Goal: Task Accomplishment & Management: Manage account settings

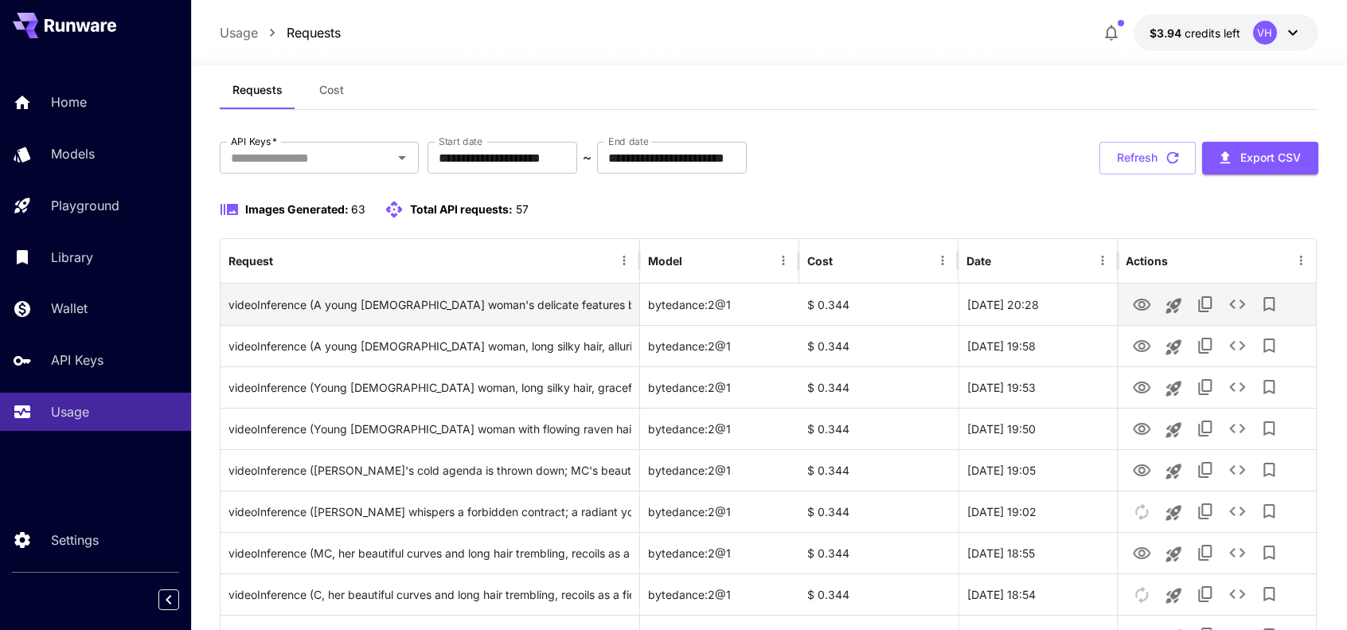
scroll to position [33, 0]
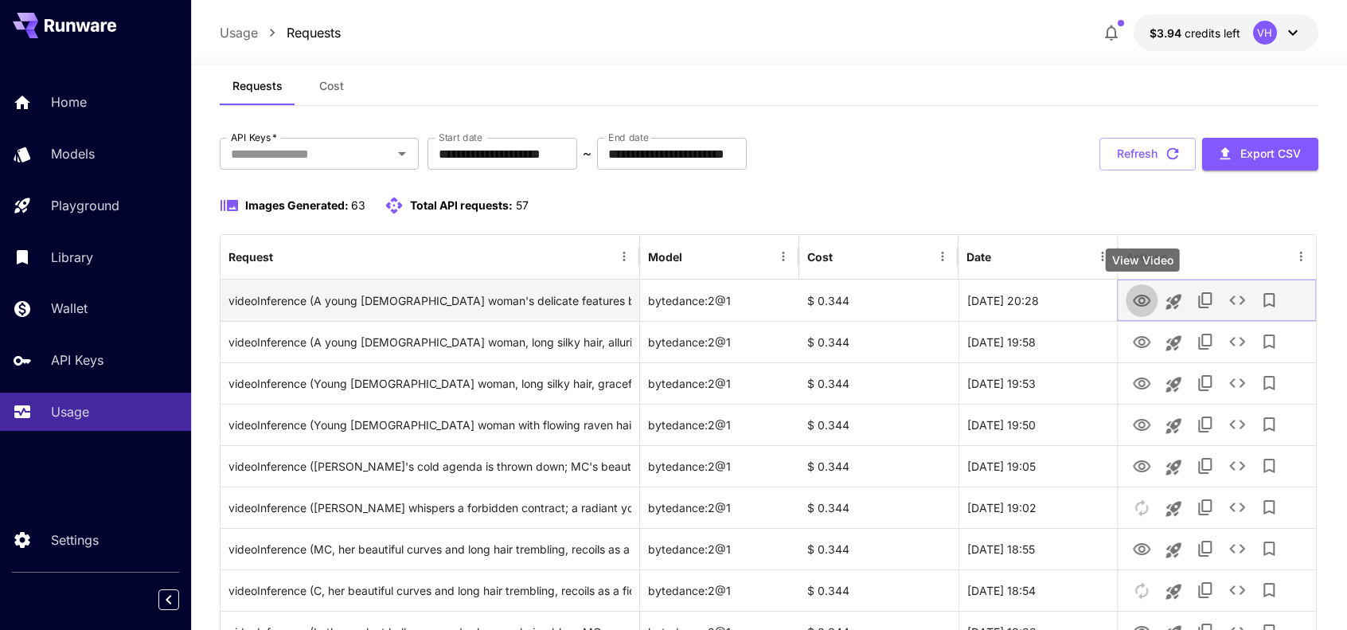
click at [1132, 310] on button "View Video" at bounding box center [1142, 299] width 32 height 33
click at [1151, 309] on icon "View Video" at bounding box center [1141, 300] width 19 height 19
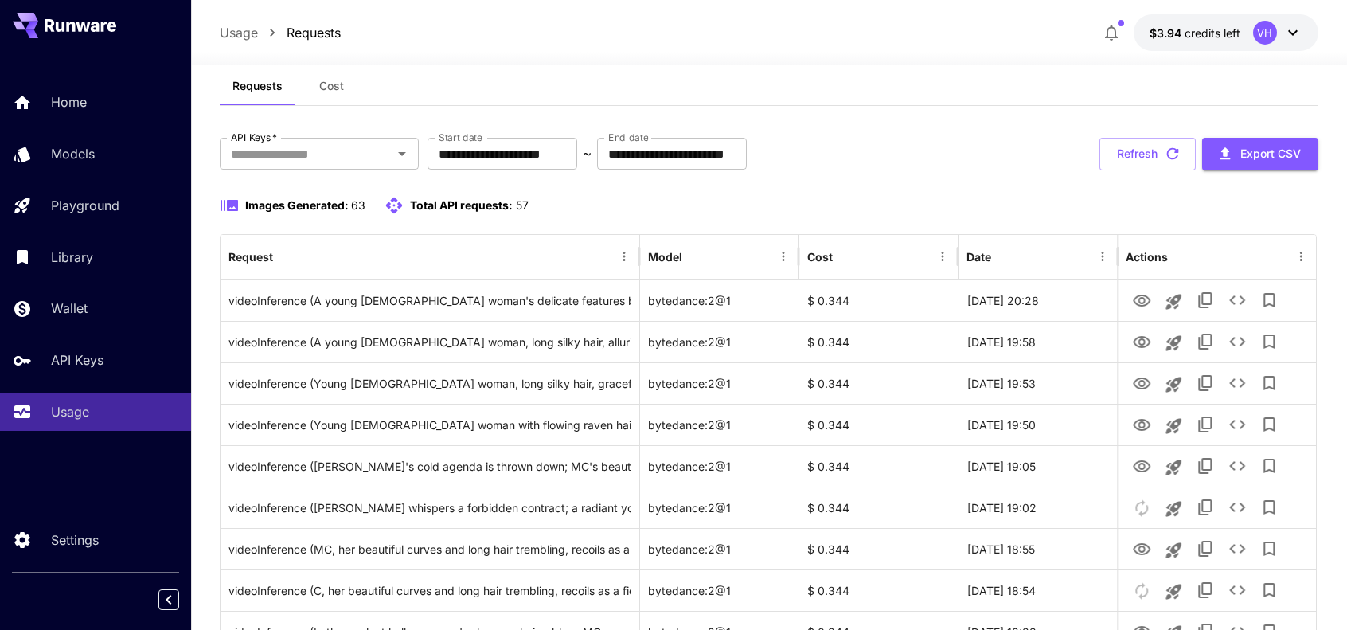
click at [1037, 206] on div "Images Generated: 63 Total API requests: 57" at bounding box center [769, 205] width 1098 height 19
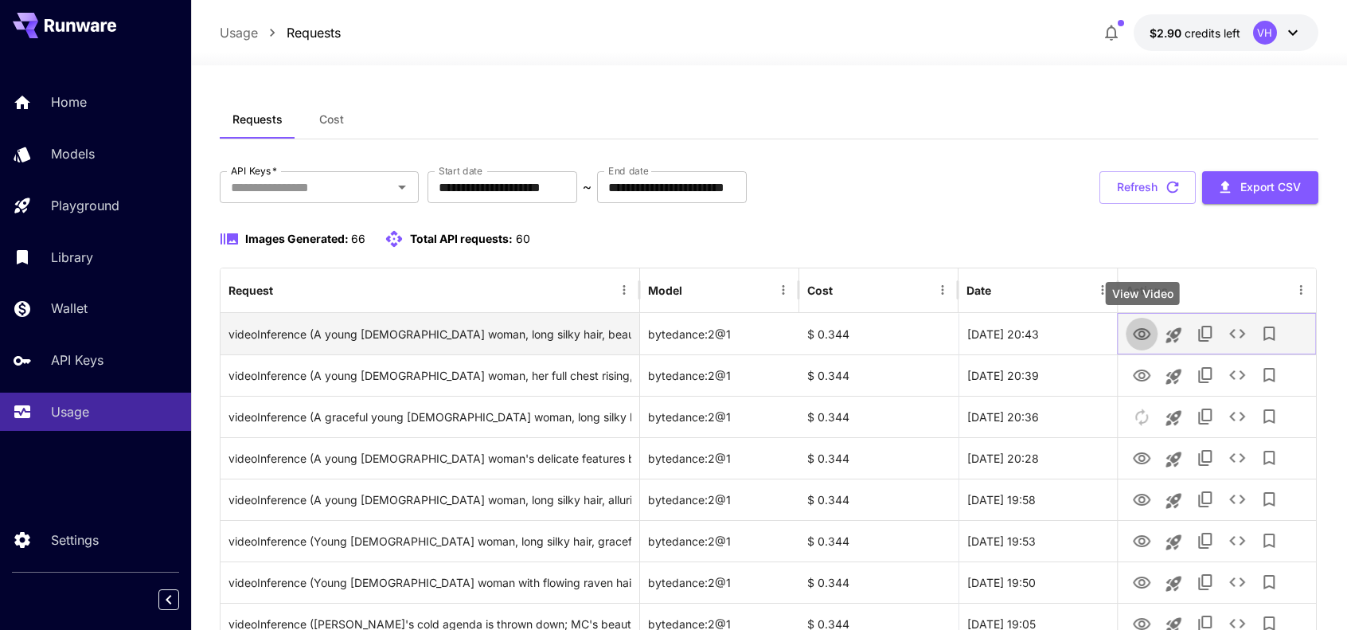
click at [1145, 340] on icon "View Video" at bounding box center [1141, 334] width 19 height 19
click at [1147, 330] on icon "View Video" at bounding box center [1142, 334] width 18 height 12
click at [1147, 338] on icon "View Video" at bounding box center [1141, 334] width 19 height 19
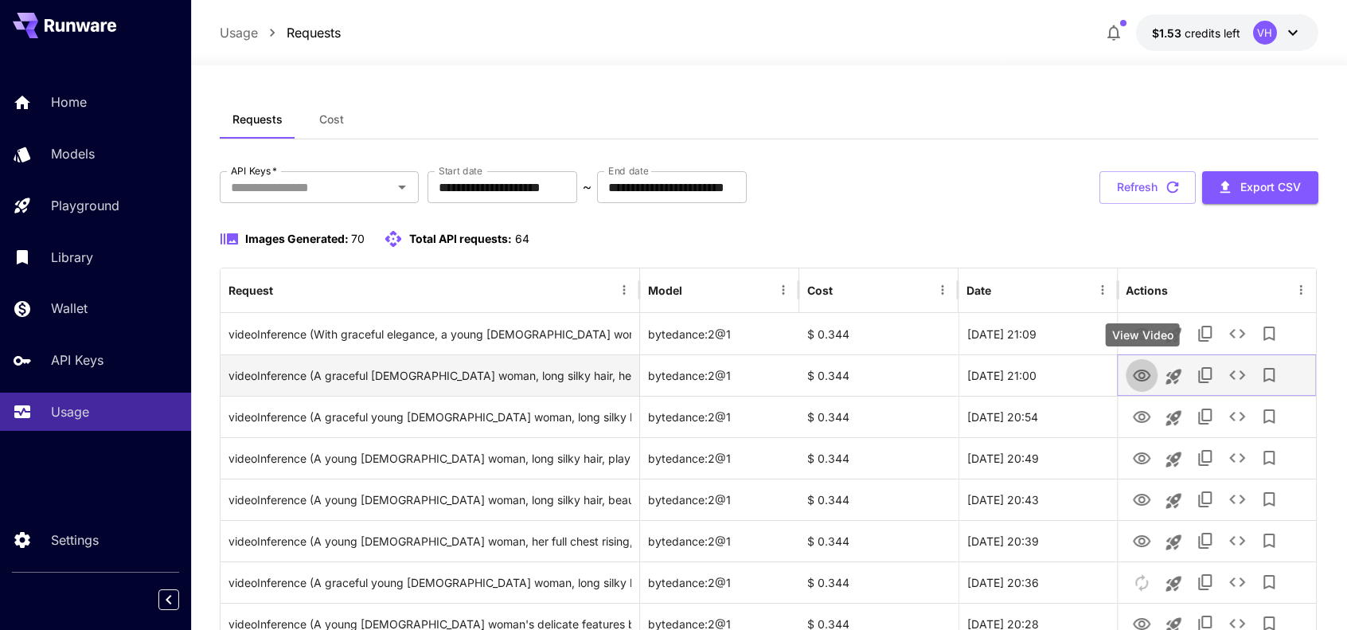
click at [1135, 381] on icon "View Video" at bounding box center [1141, 375] width 19 height 19
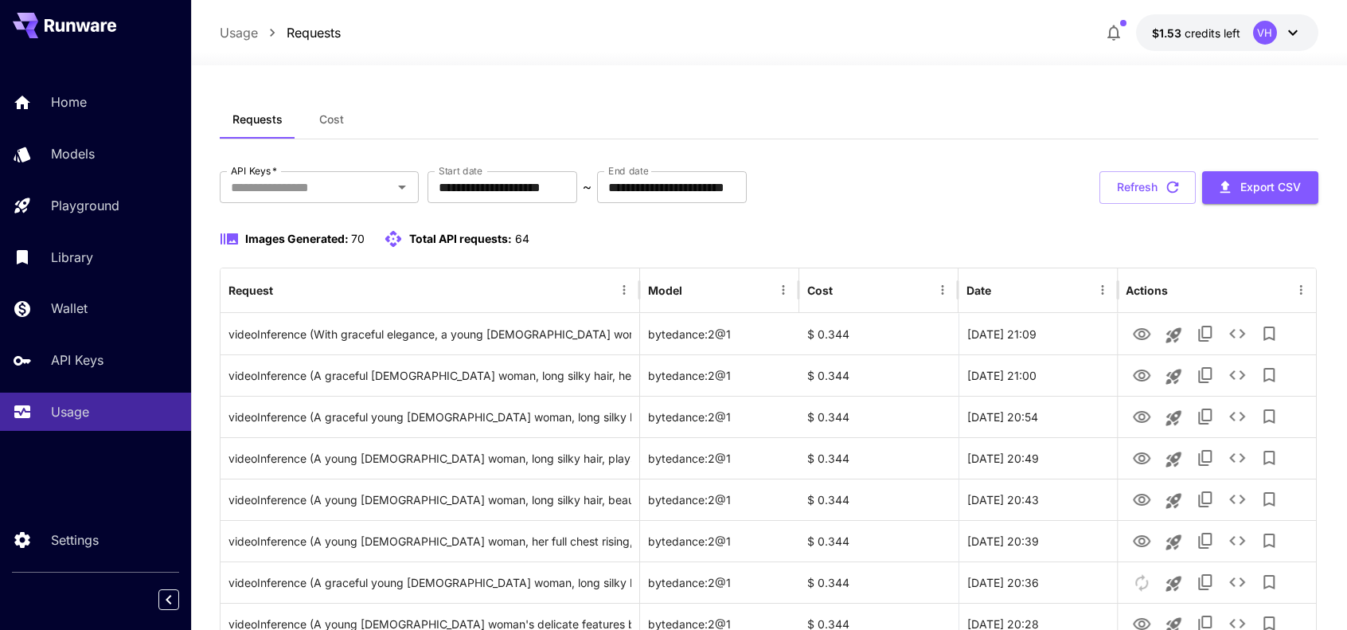
click at [1250, 41] on button "$1.53 credits left VH" at bounding box center [1227, 32] width 182 height 37
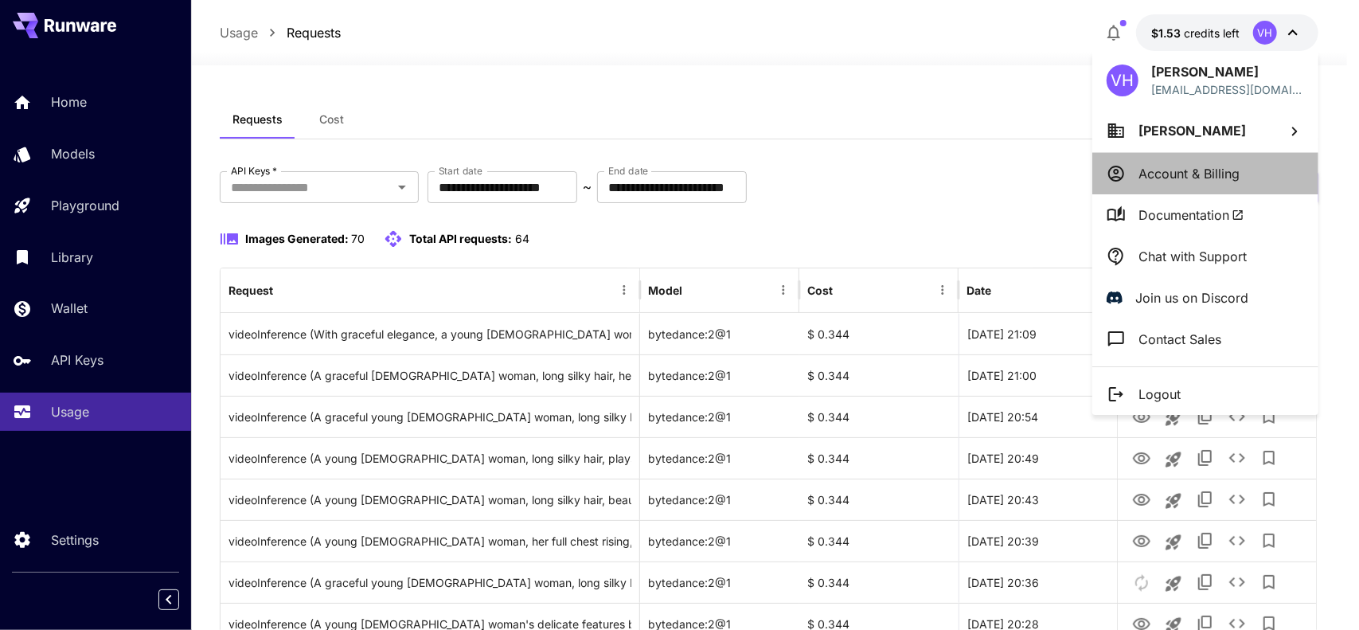
click at [1204, 160] on li "Account & Billing" at bounding box center [1205, 173] width 226 height 41
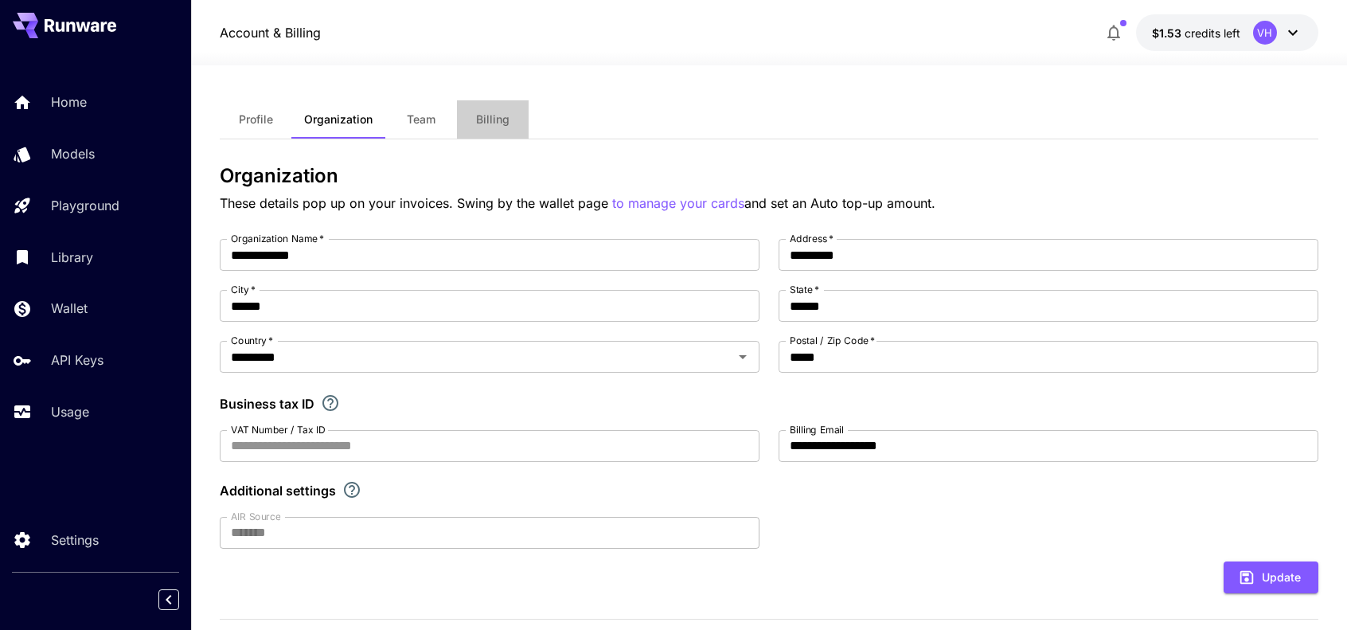
click at [505, 117] on span "Billing" at bounding box center [492, 119] width 33 height 14
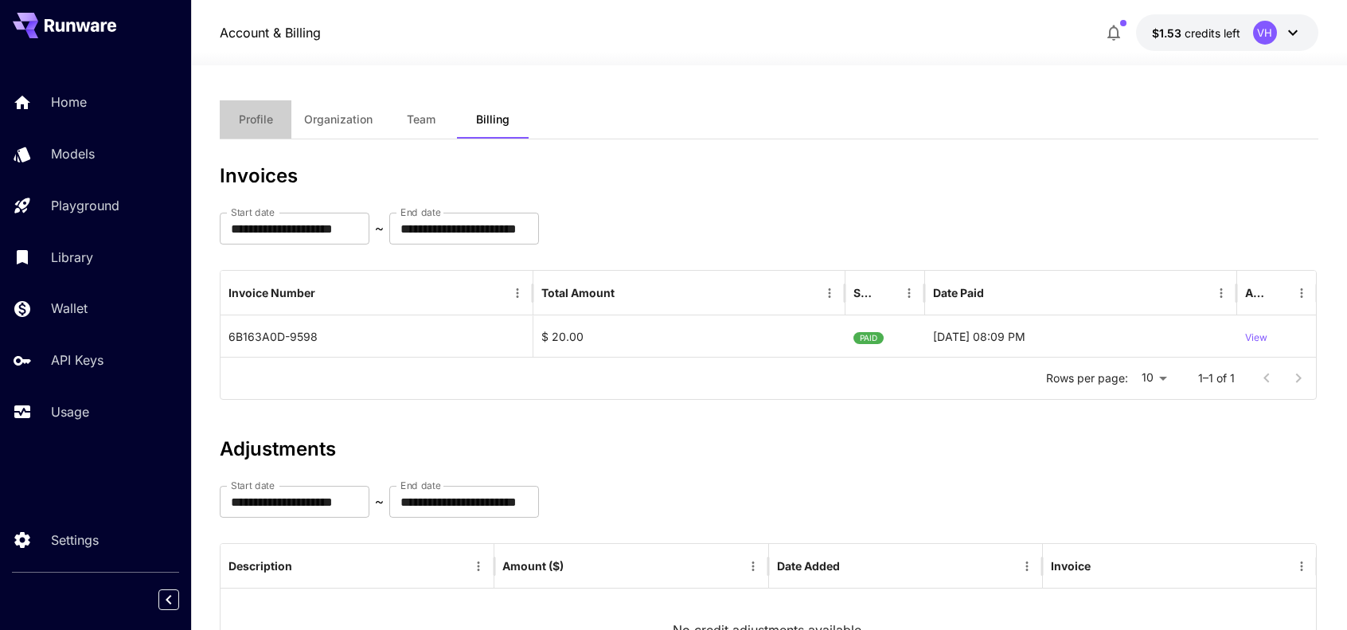
click at [275, 132] on button "Profile" at bounding box center [256, 119] width 72 height 38
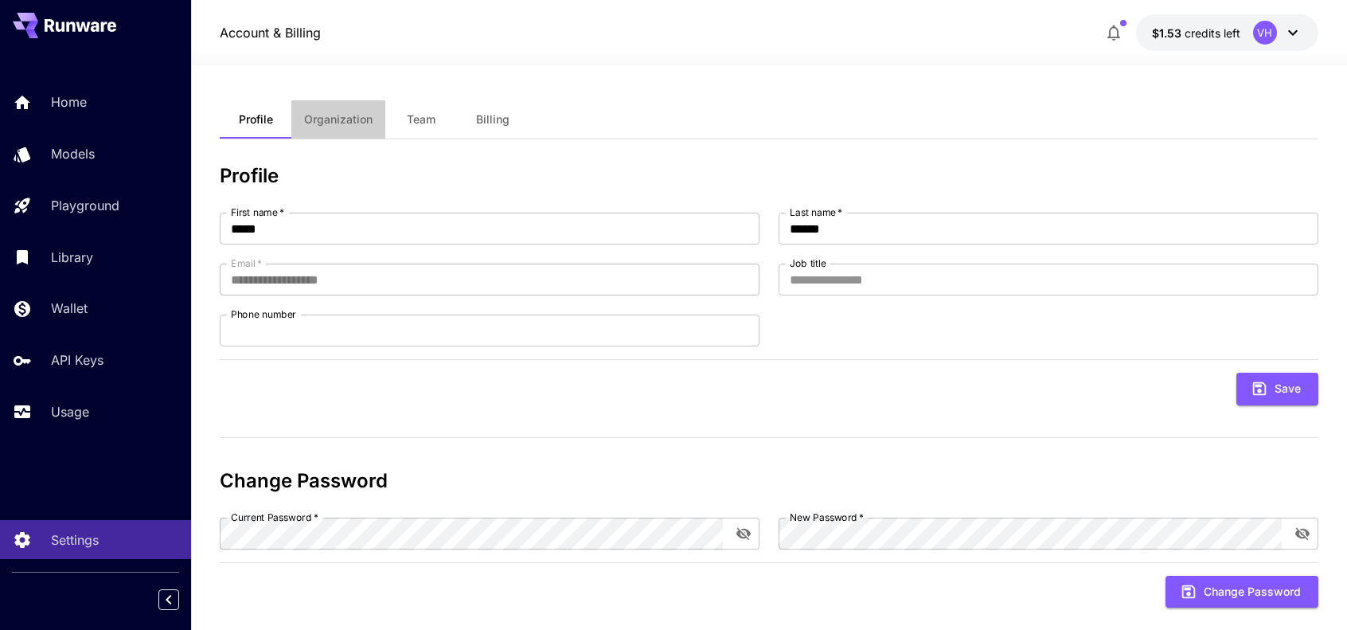
click at [329, 128] on button "Organization" at bounding box center [338, 119] width 94 height 38
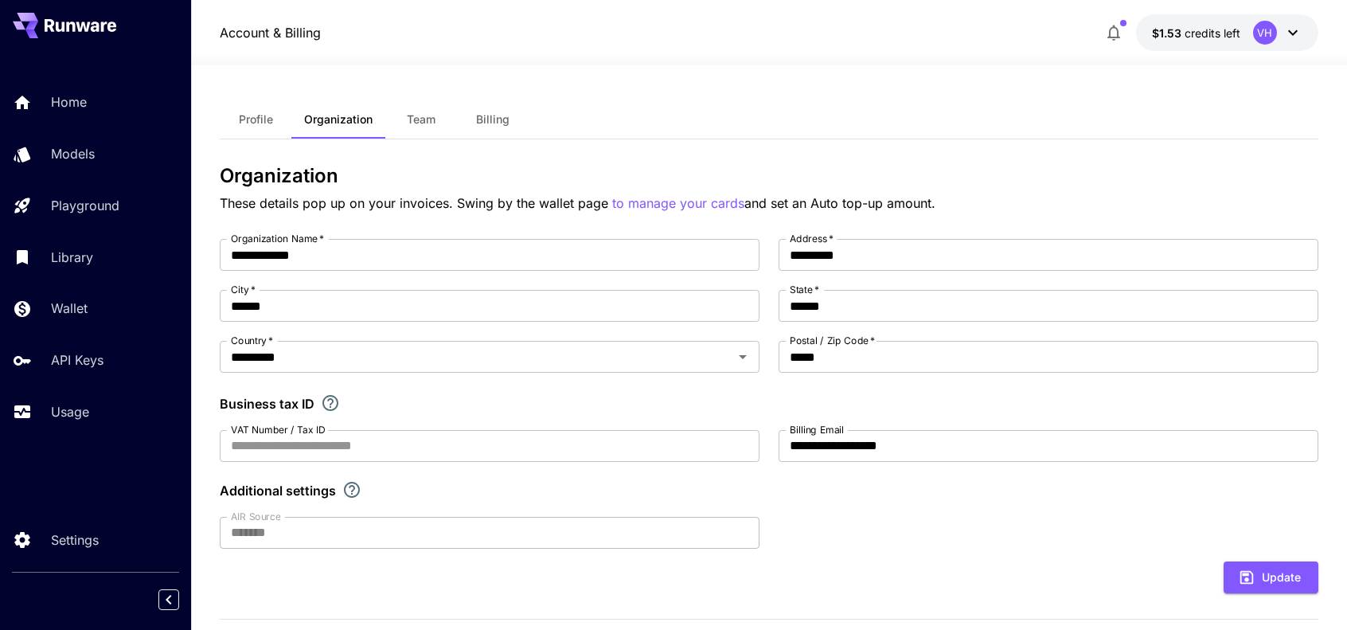
click at [419, 126] on span "Team" at bounding box center [421, 119] width 29 height 14
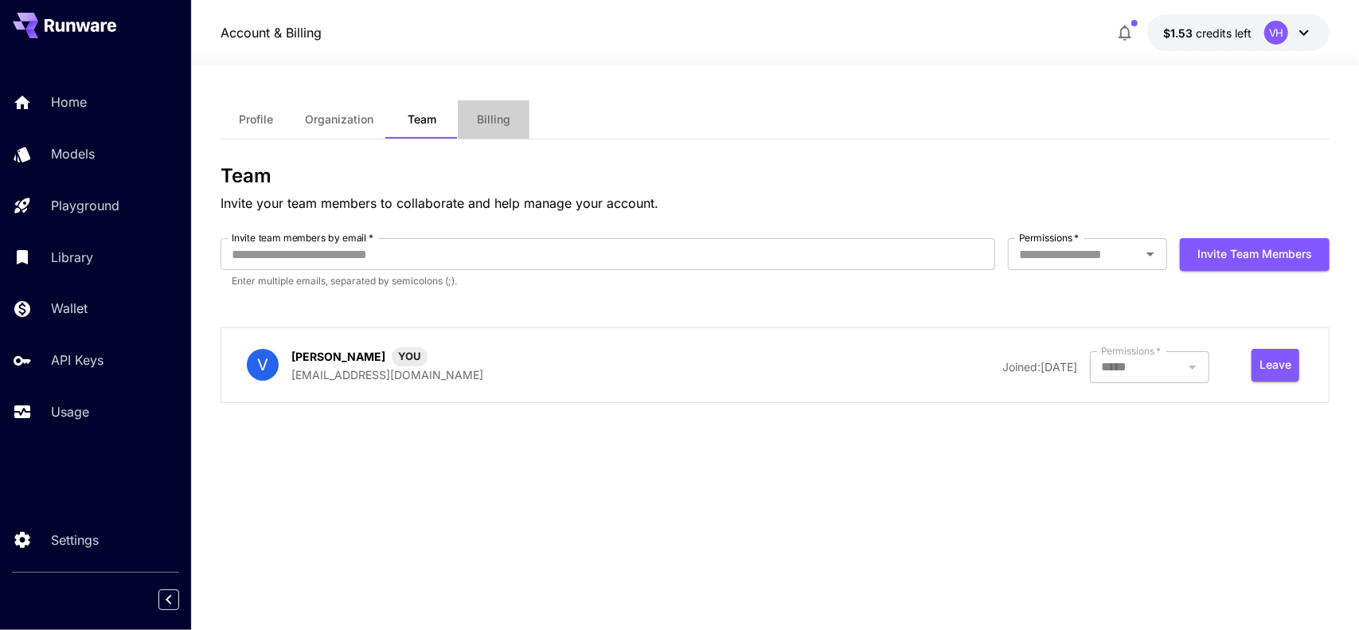
click at [478, 122] on span "Billing" at bounding box center [493, 119] width 33 height 14
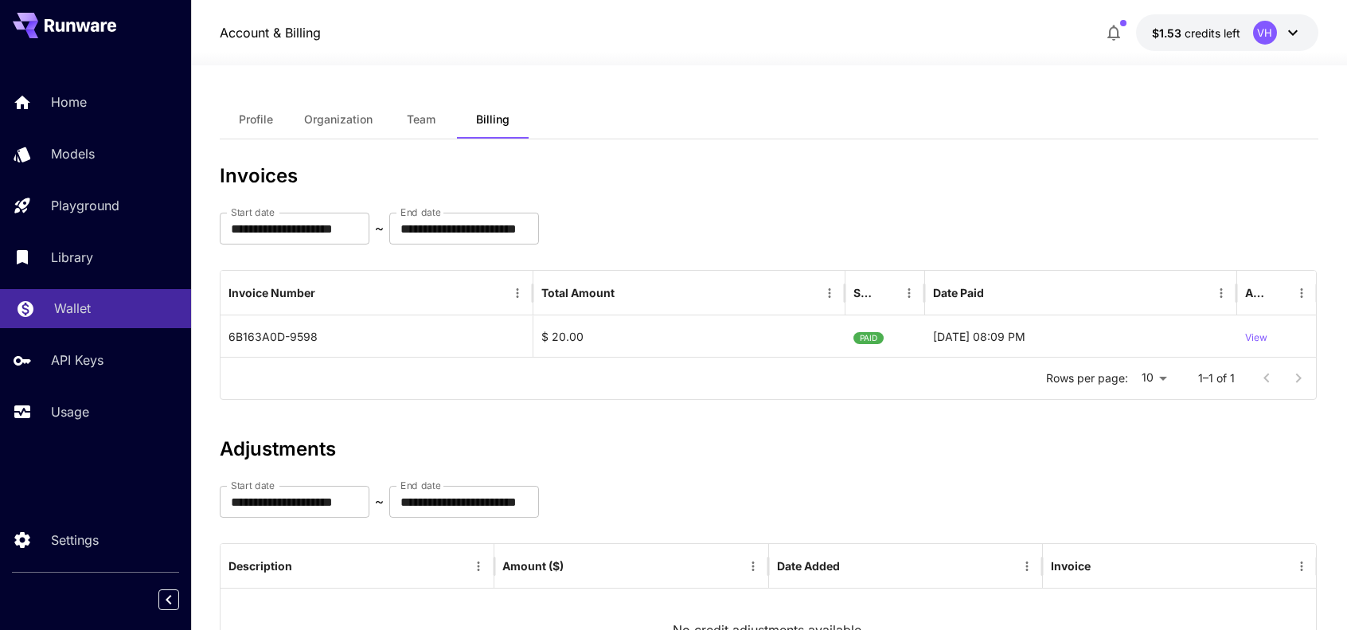
click at [33, 309] on icon at bounding box center [25, 304] width 19 height 19
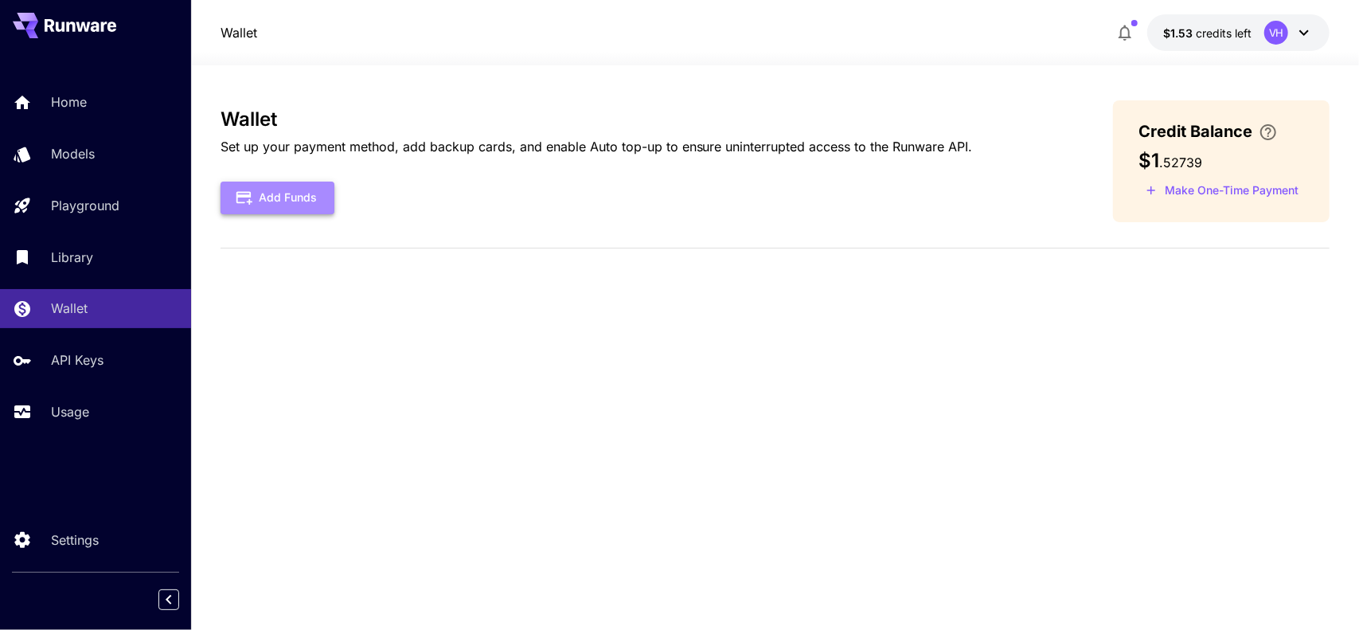
click at [321, 190] on button "Add Funds" at bounding box center [278, 198] width 114 height 33
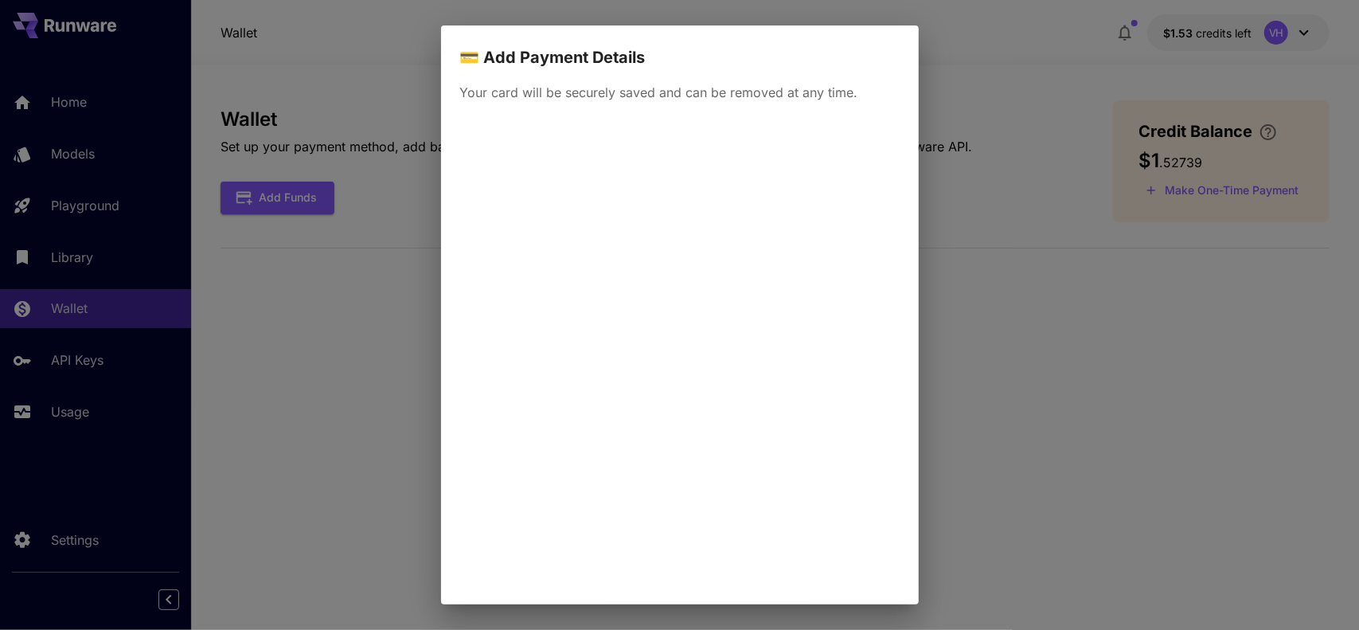
scroll to position [100, 0]
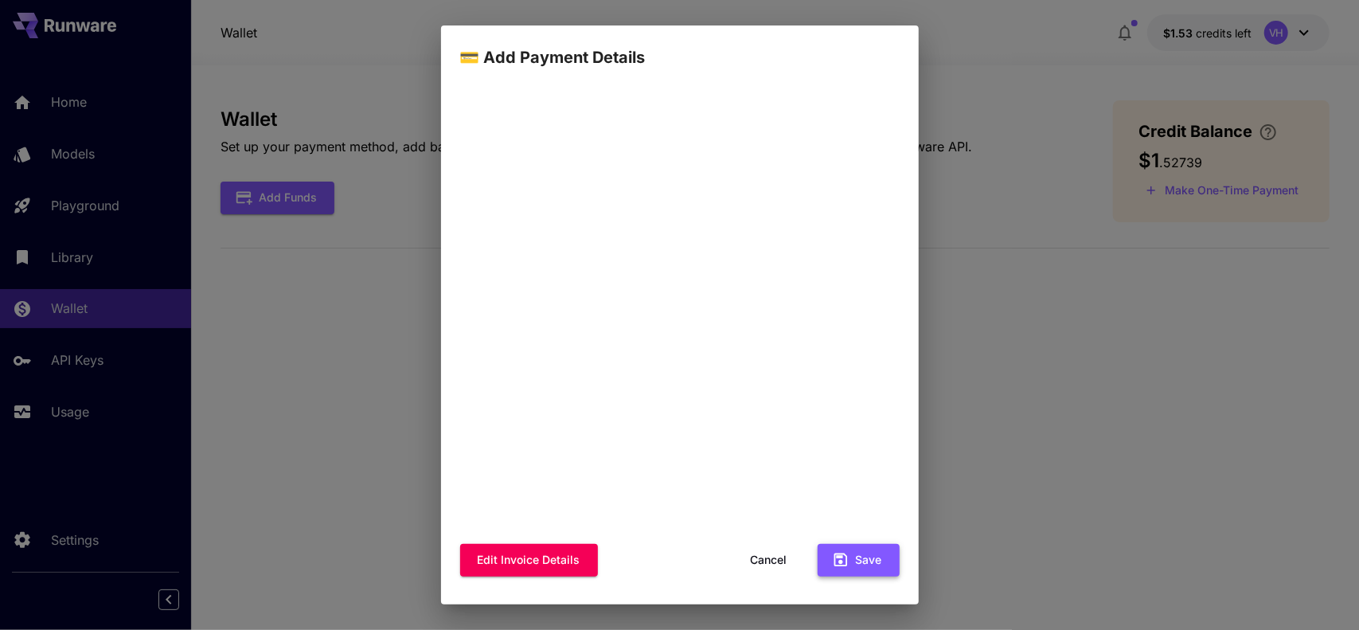
click at [837, 567] on icon "button" at bounding box center [841, 560] width 18 height 18
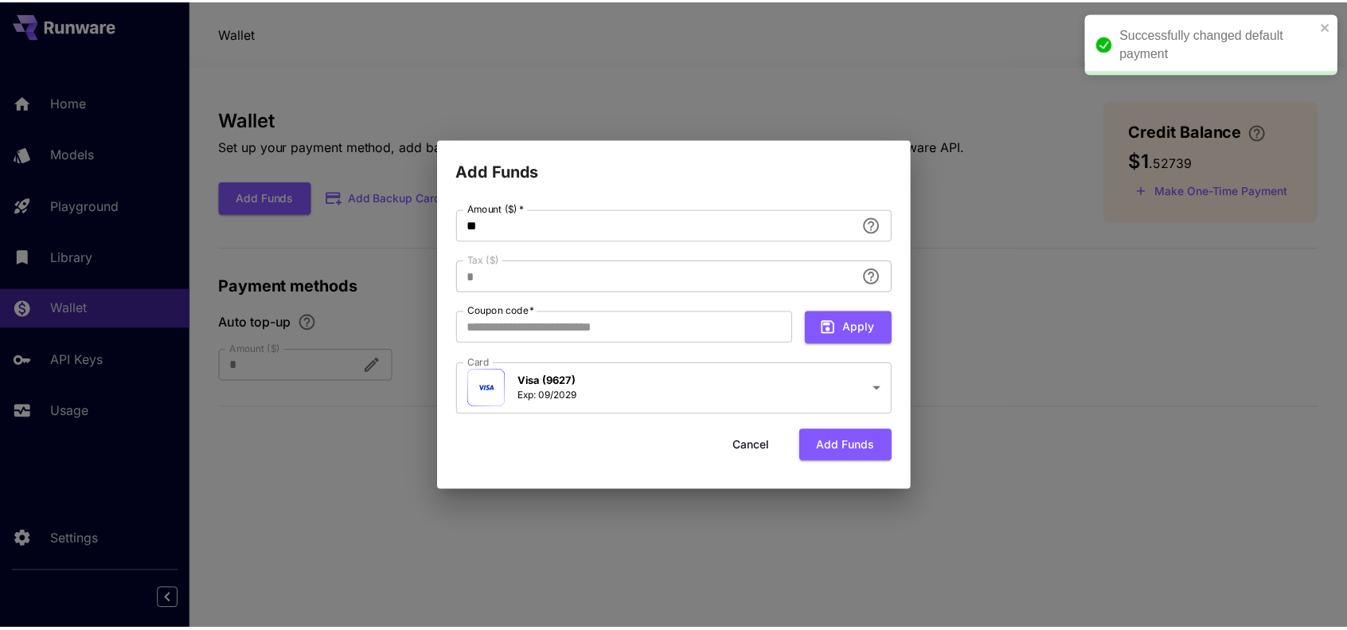
scroll to position [0, 0]
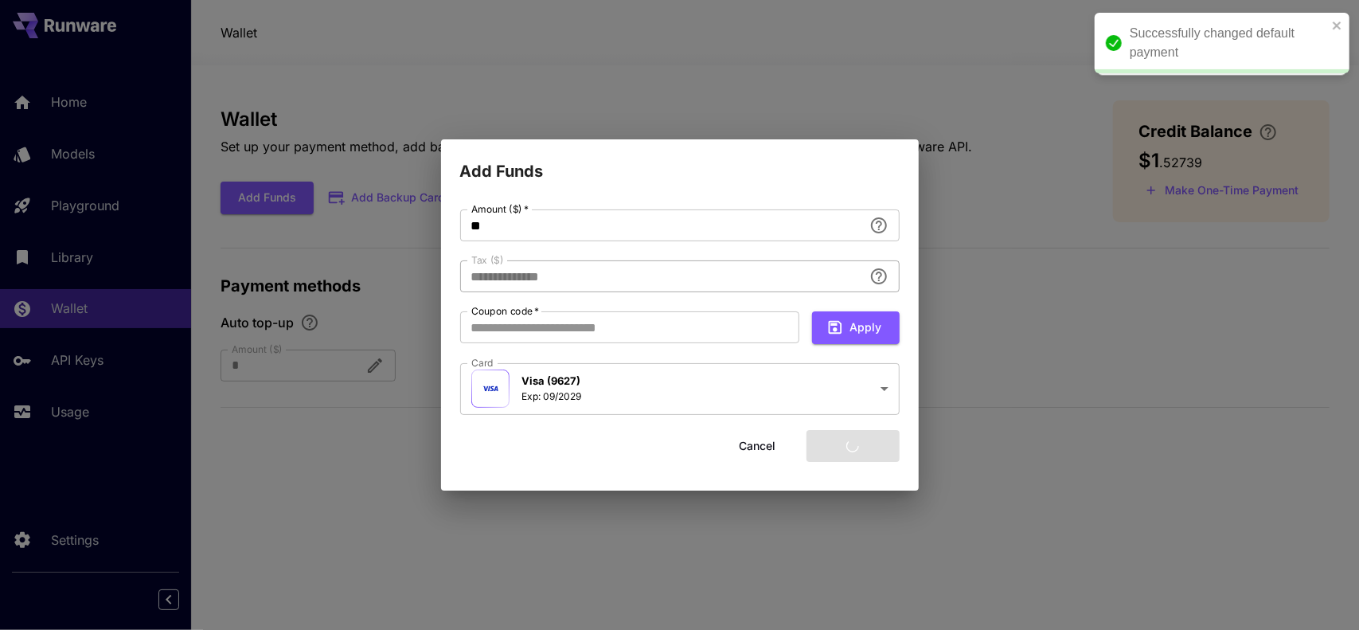
type input "****"
click at [520, 233] on input "**" at bounding box center [661, 225] width 403 height 32
type input "*"
type input "**********"
type input "*"
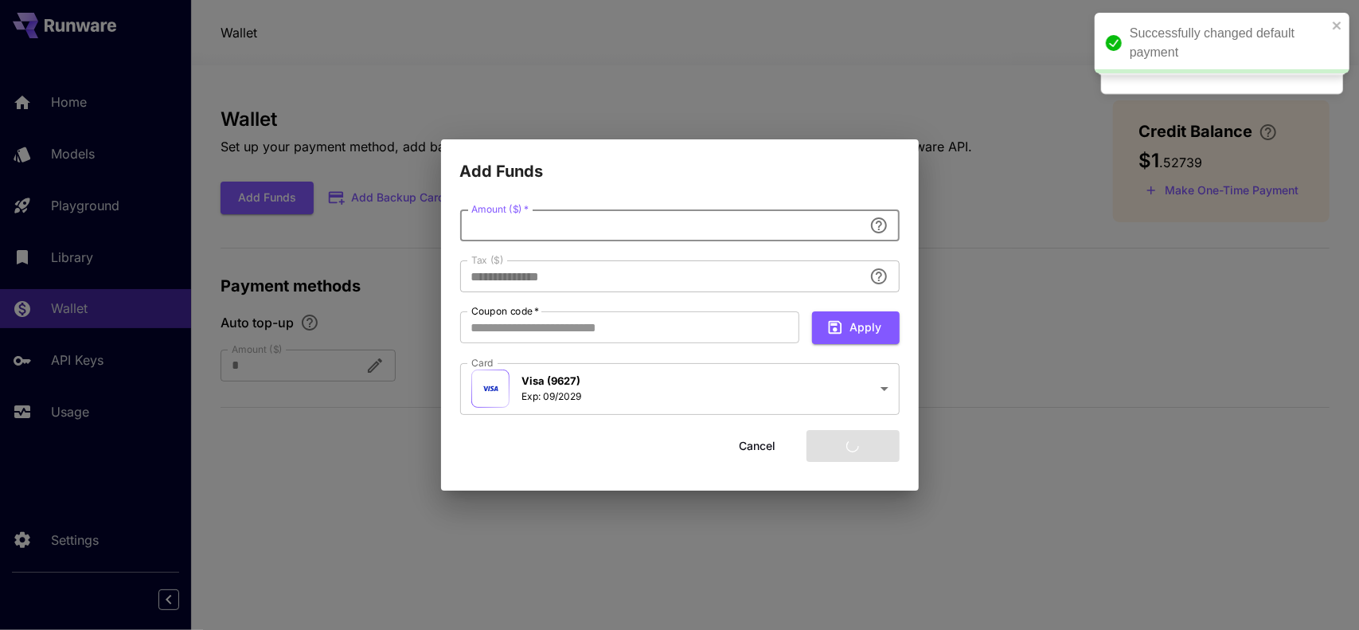
type input "*"
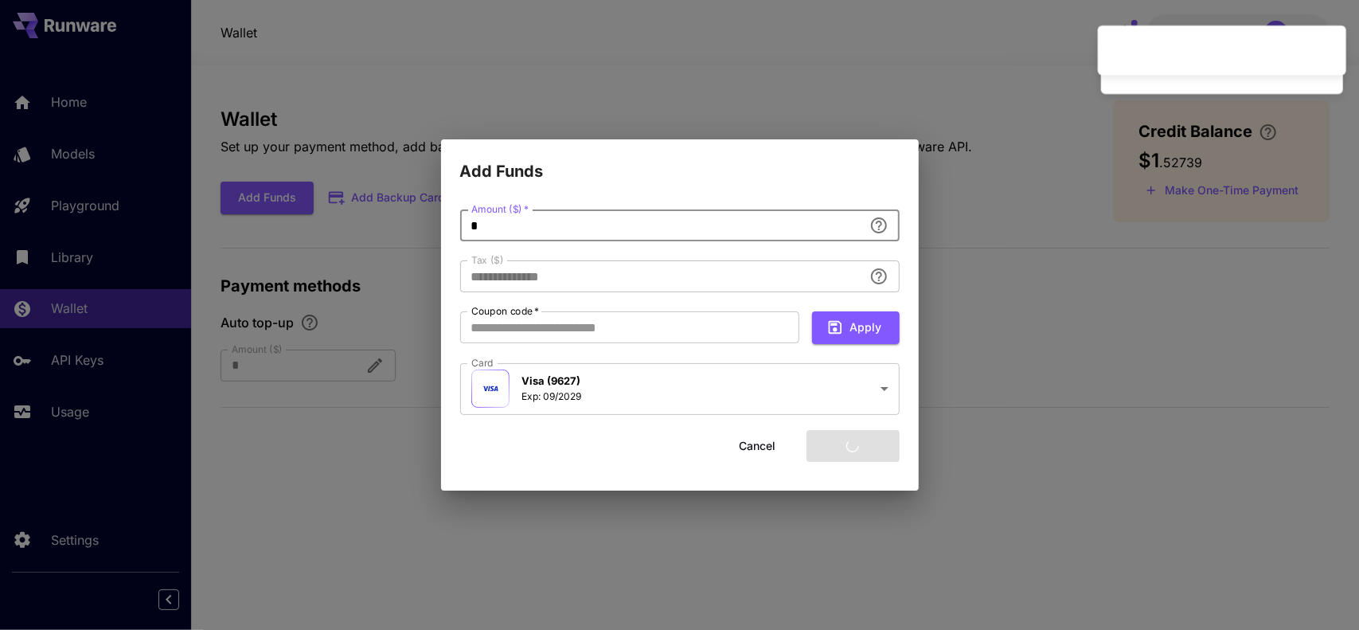
type input "****"
type input "**"
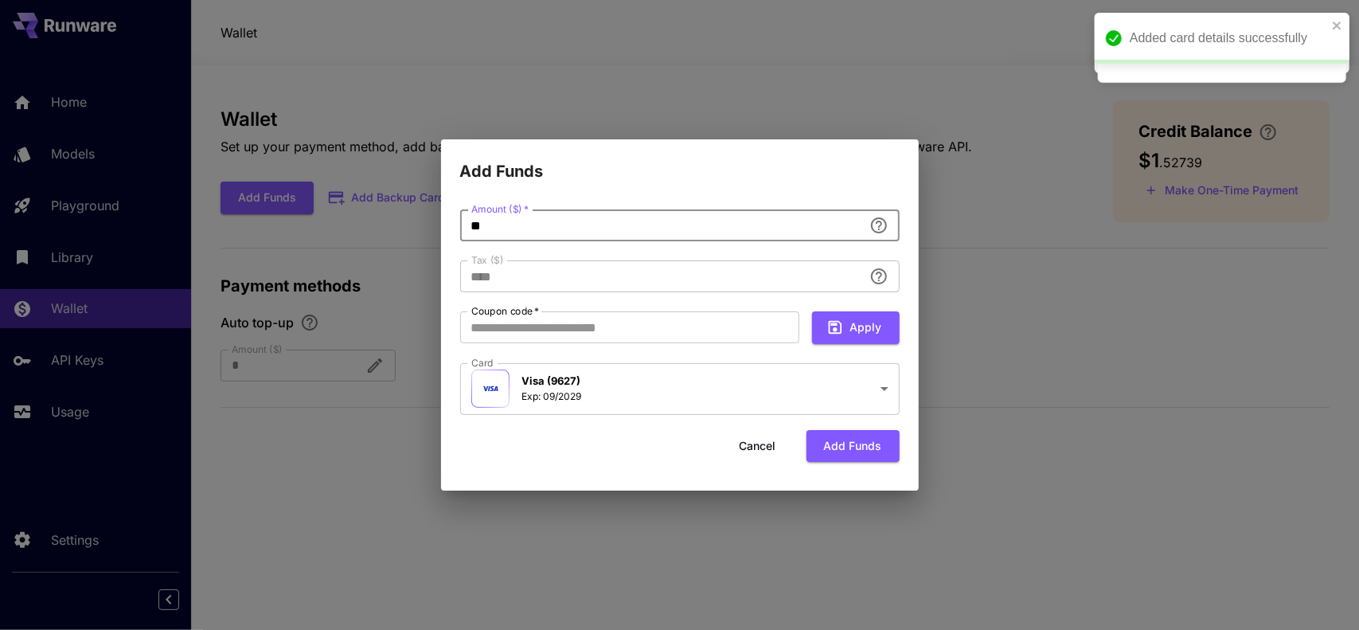
type input "**********"
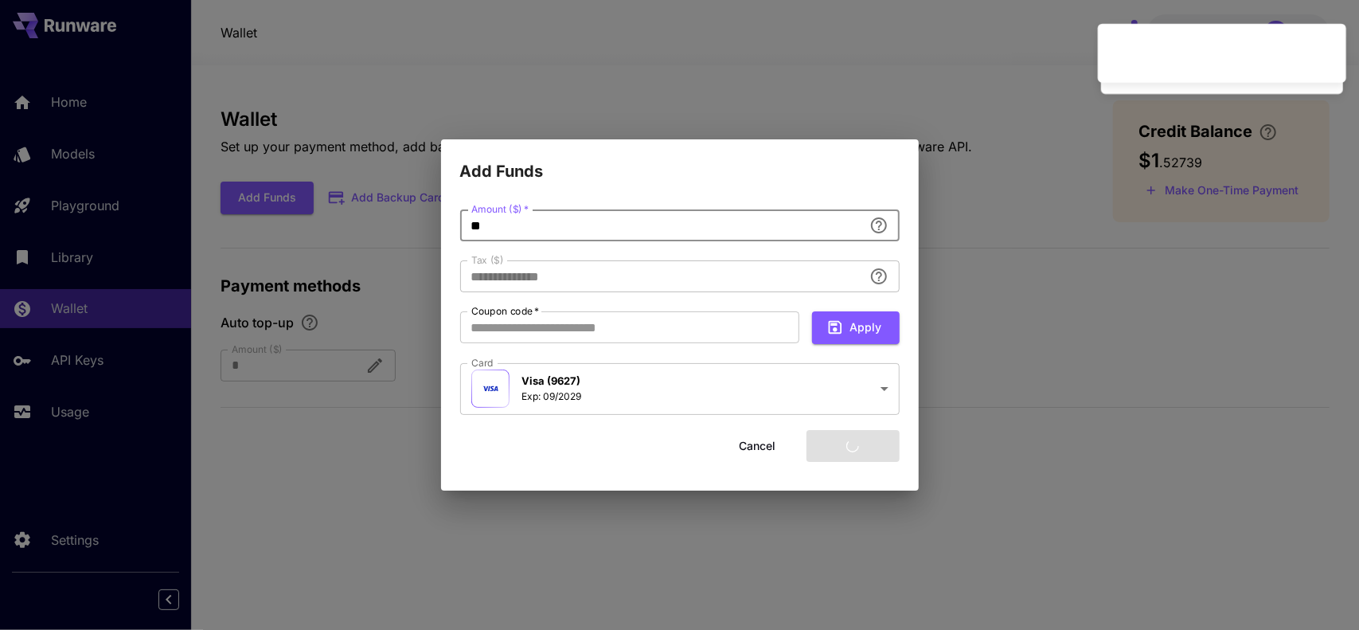
type input "**"
type input "****"
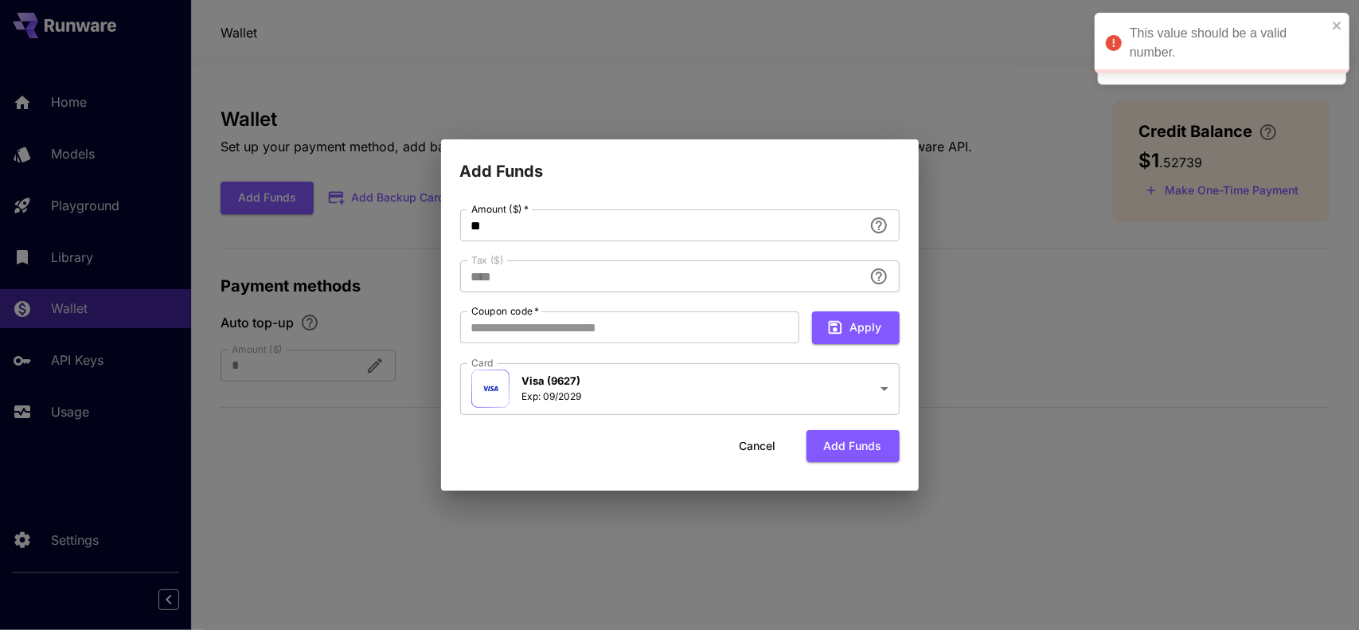
click at [718, 256] on div "**********" at bounding box center [680, 313] width 440 height 208
drag, startPoint x: 766, startPoint y: 230, endPoint x: 420, endPoint y: 221, distance: 345.7
click at [420, 221] on div "**********" at bounding box center [679, 315] width 1359 height 630
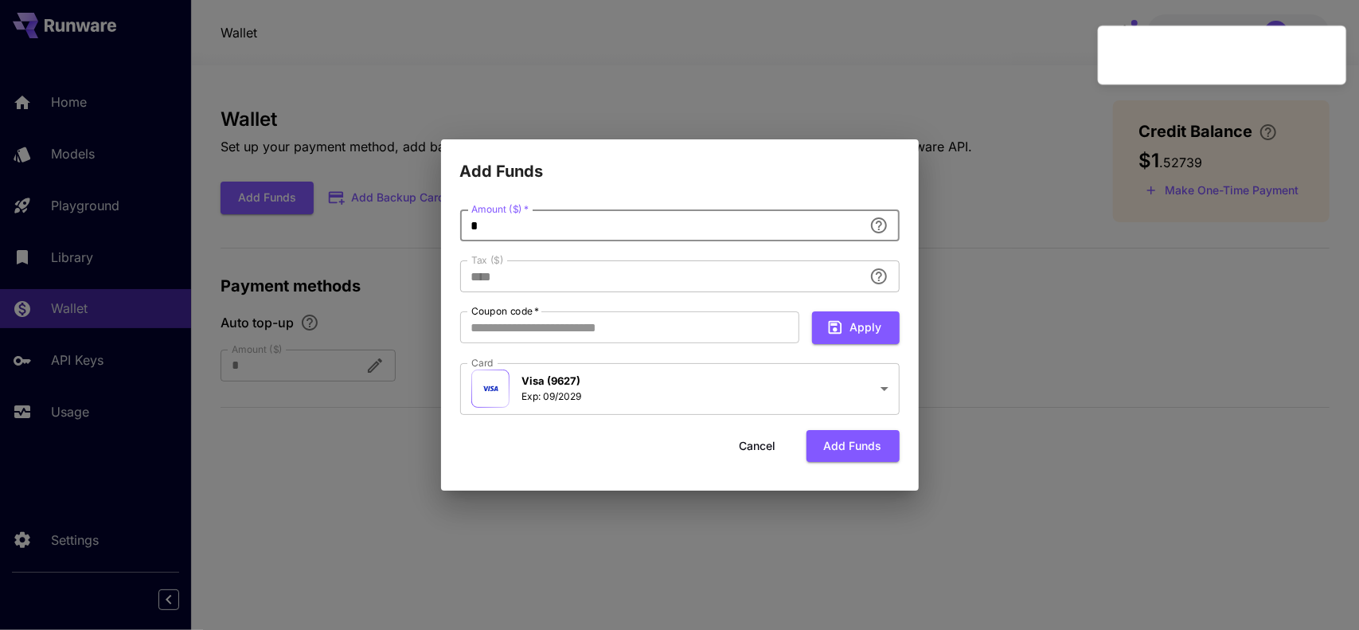
type input "**"
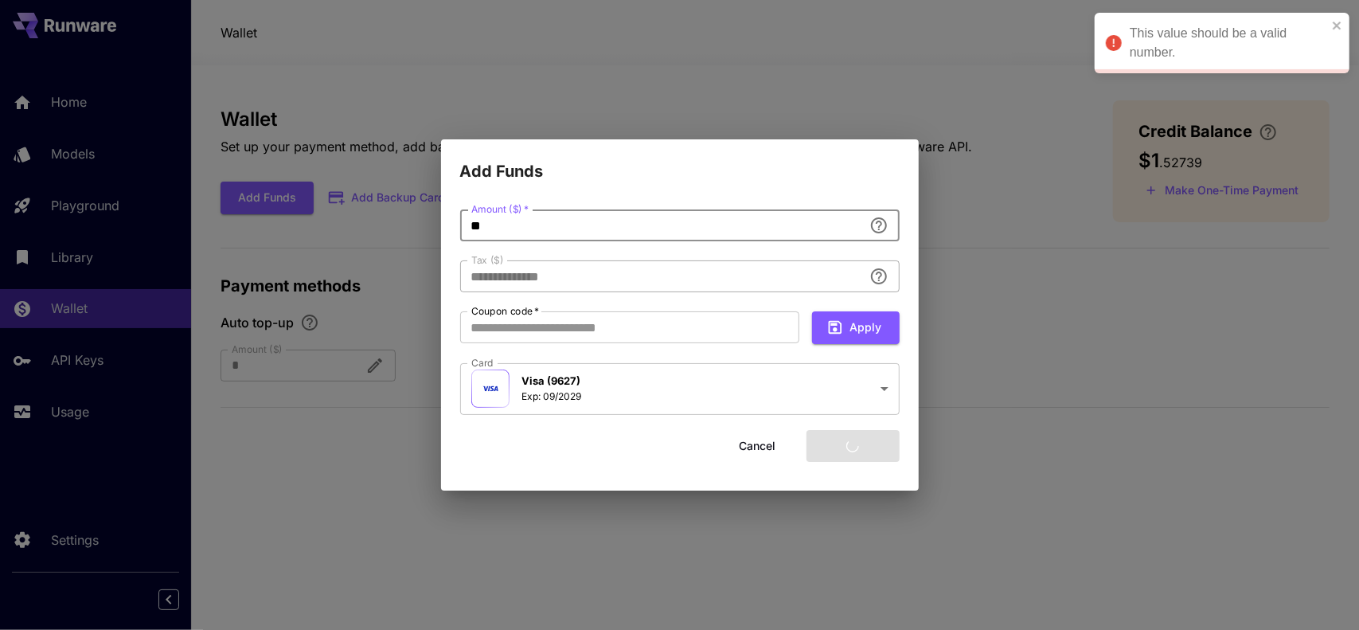
type input "****"
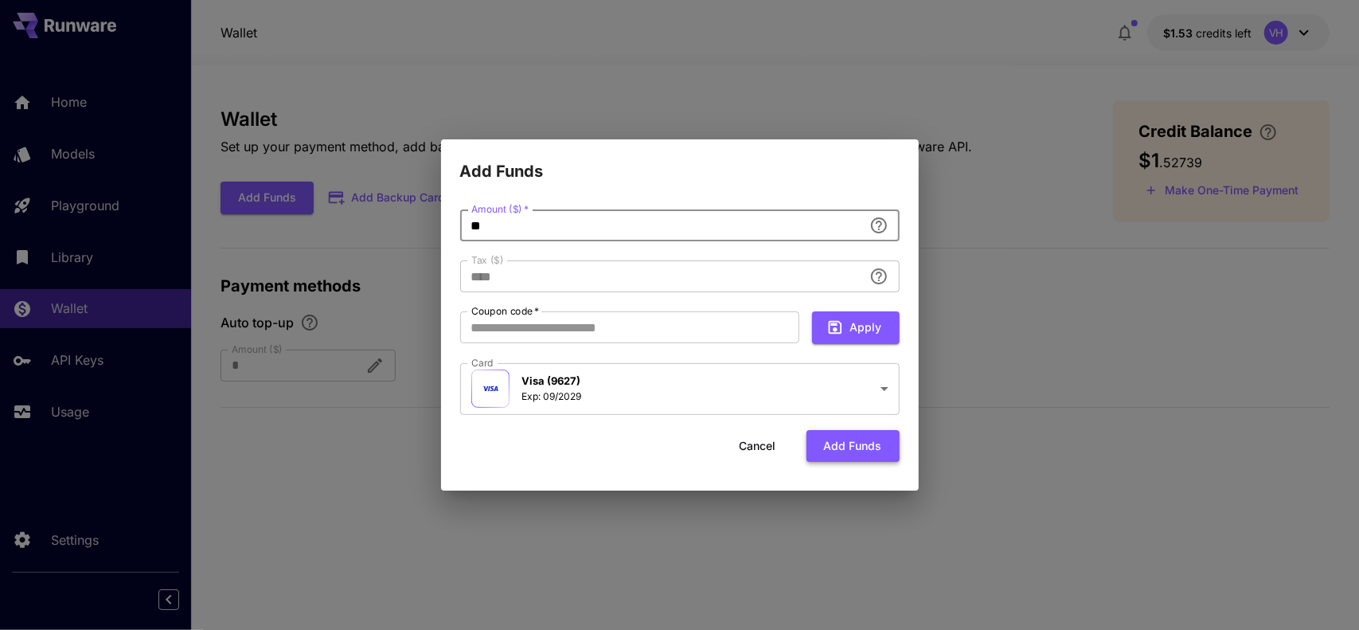
type input "**"
click at [852, 444] on button "Add funds" at bounding box center [853, 446] width 93 height 33
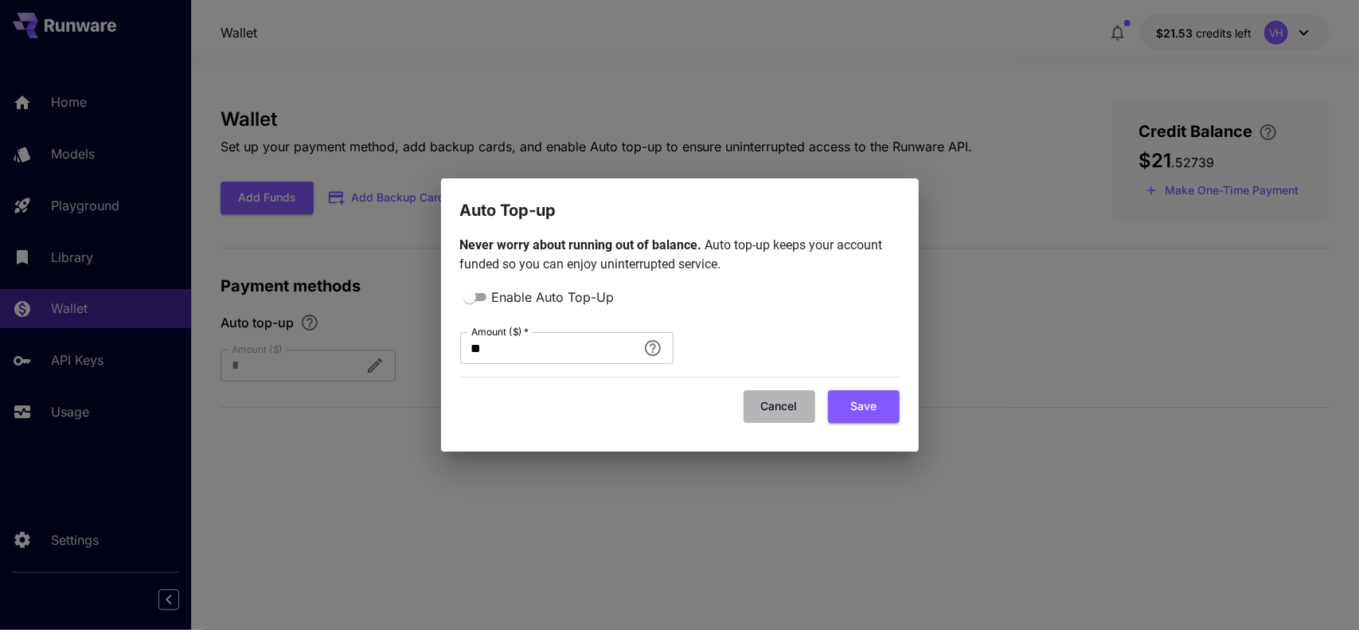
click at [762, 402] on button "Cancel" at bounding box center [780, 406] width 72 height 33
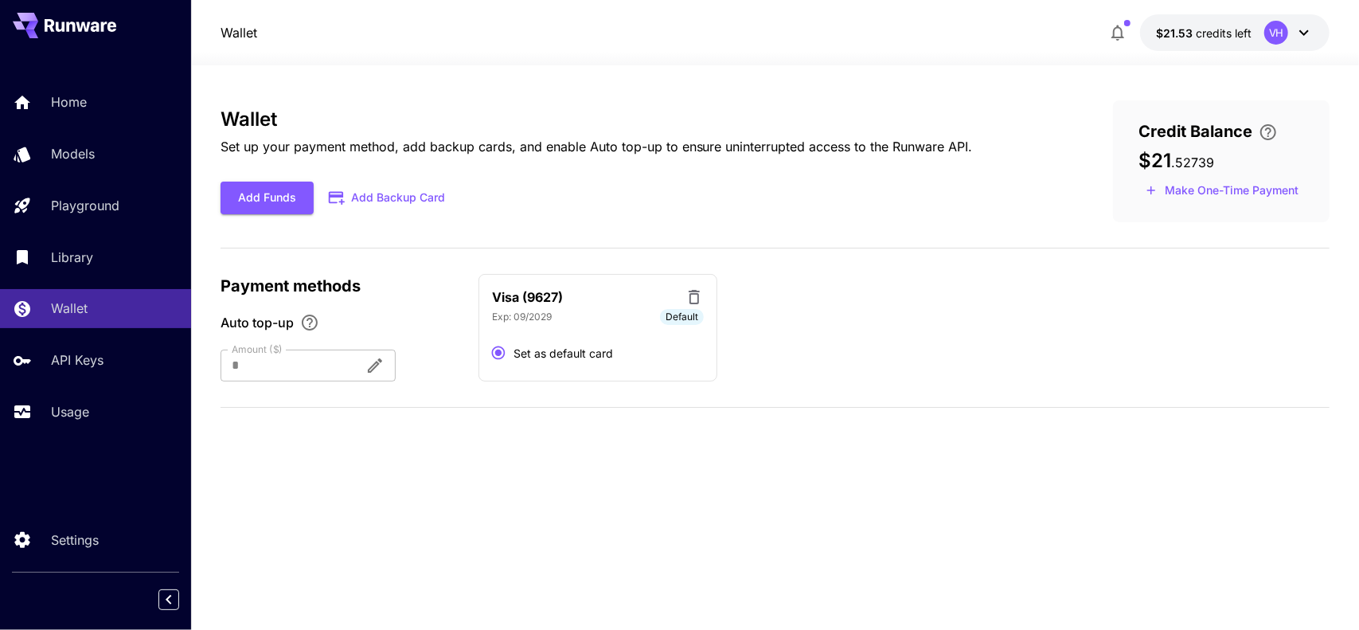
click at [1289, 36] on div "VH" at bounding box center [1288, 33] width 49 height 24
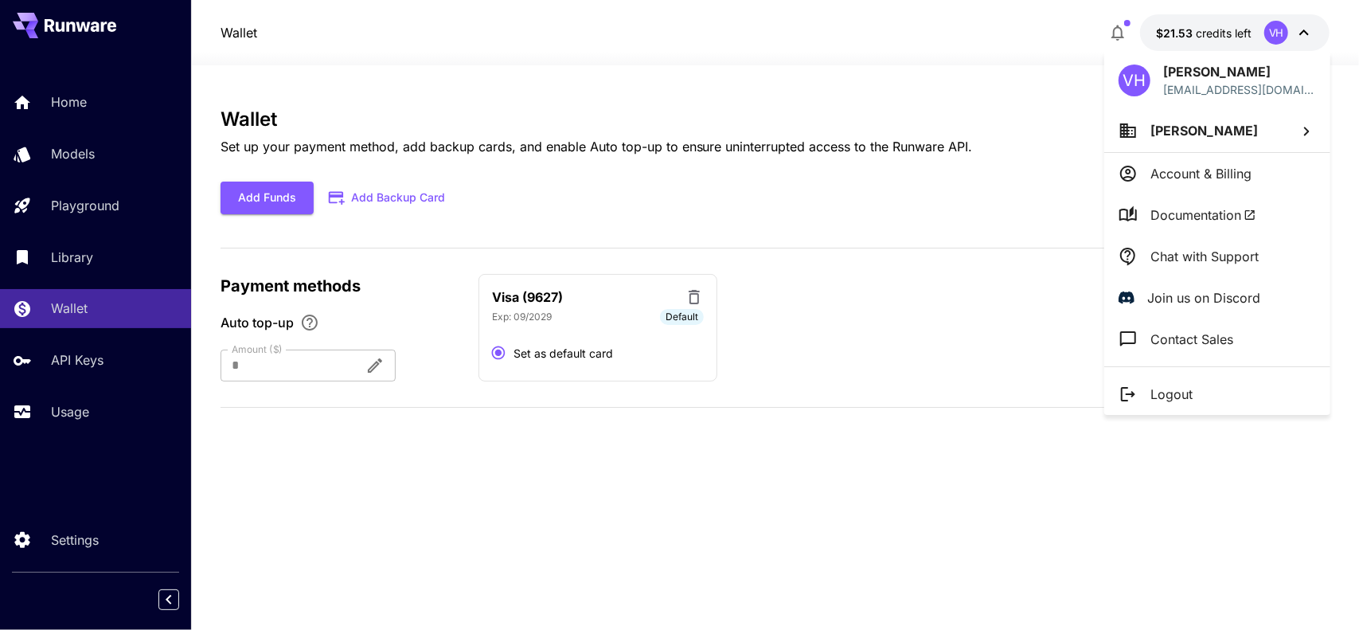
click at [871, 336] on div at bounding box center [679, 315] width 1359 height 630
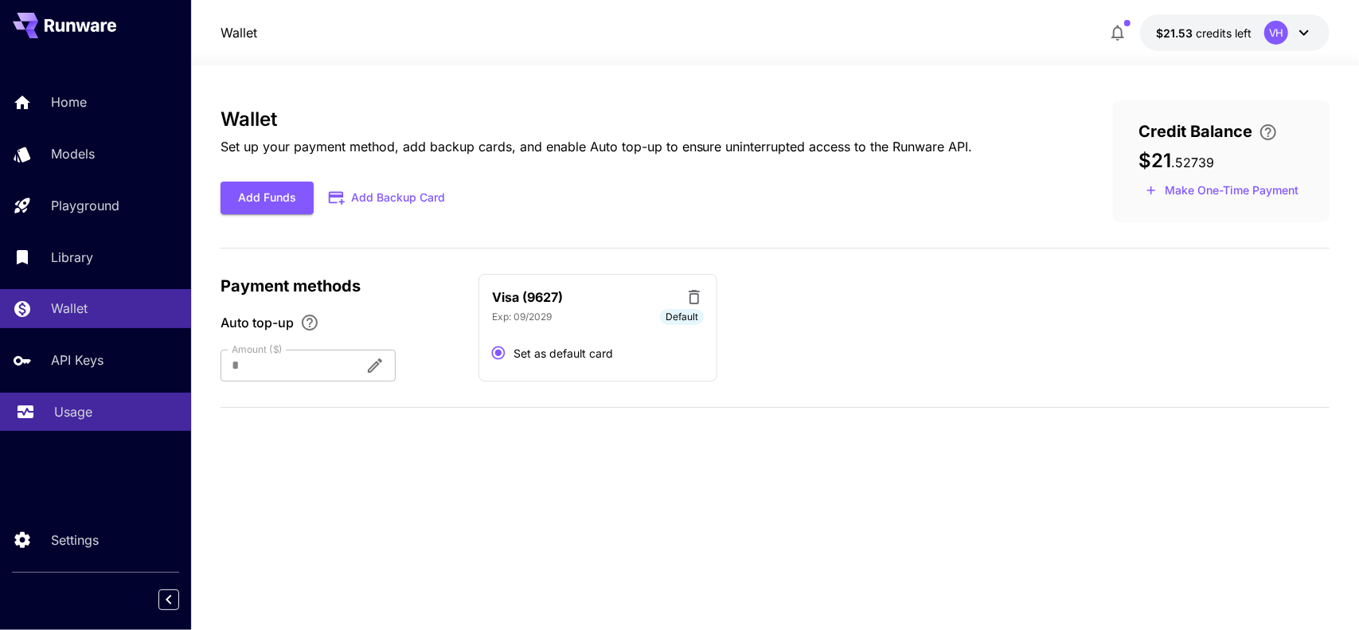
click at [90, 413] on p "Usage" at bounding box center [73, 411] width 38 height 19
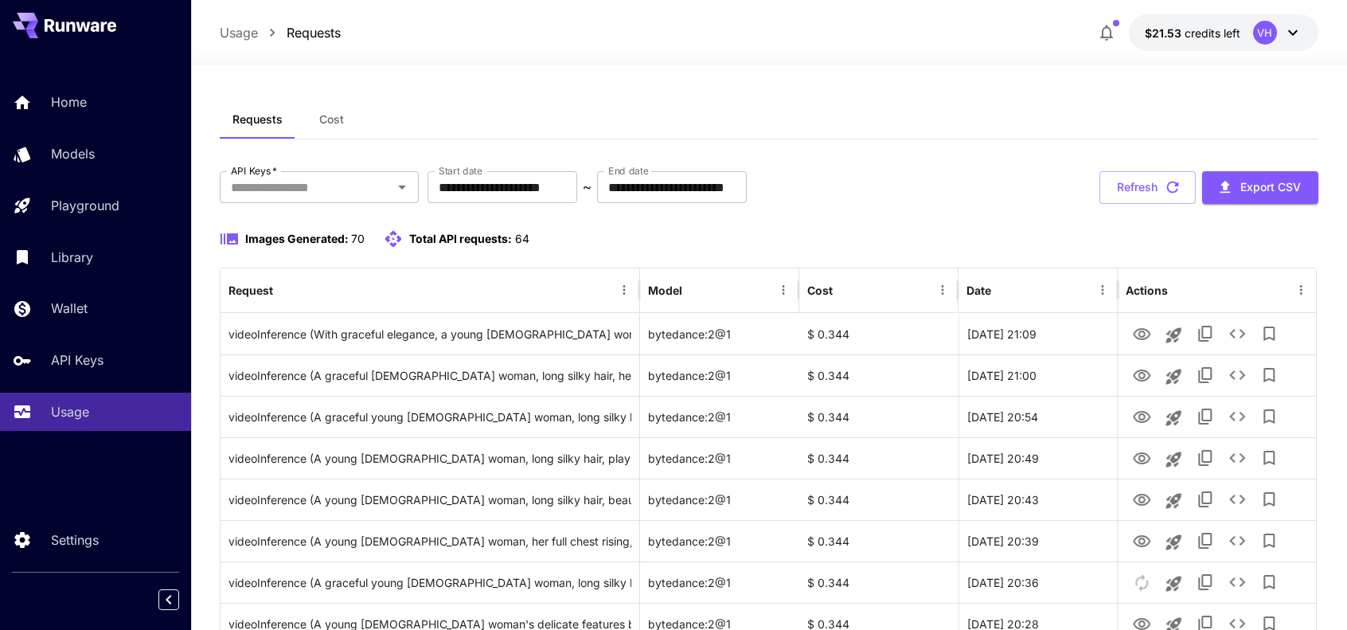
click at [1112, 40] on icon "button" at bounding box center [1106, 32] width 19 height 19
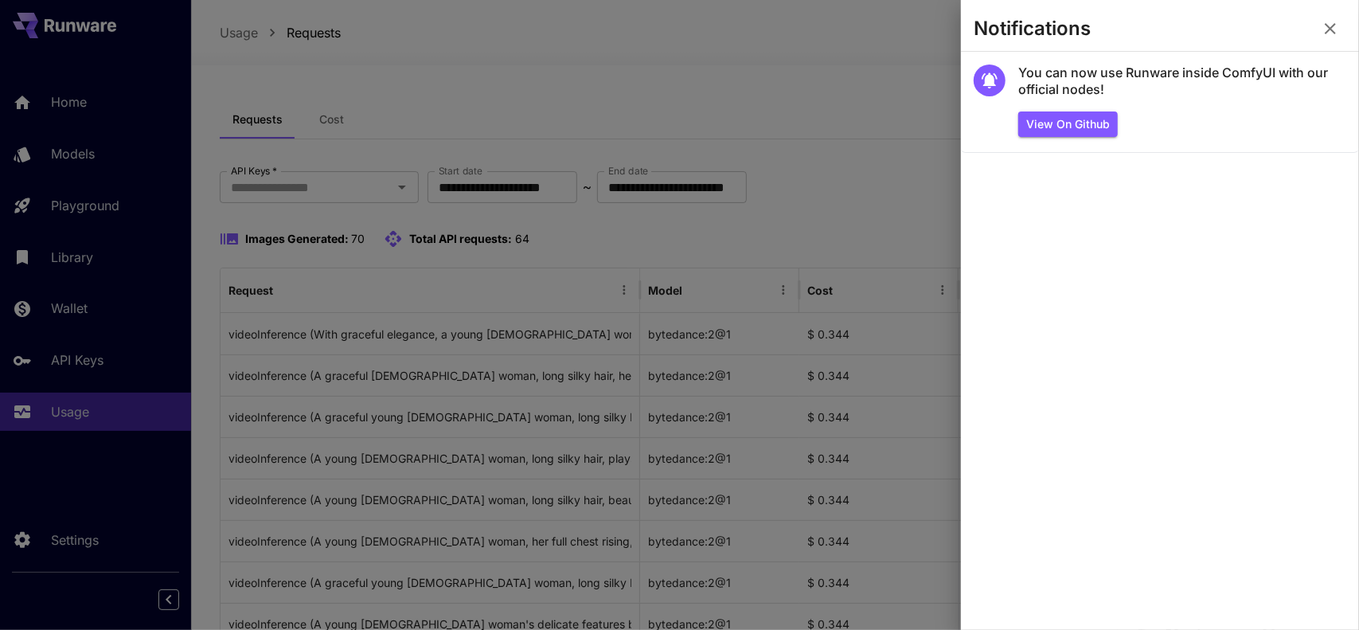
click at [1322, 37] on icon "button" at bounding box center [1330, 28] width 19 height 19
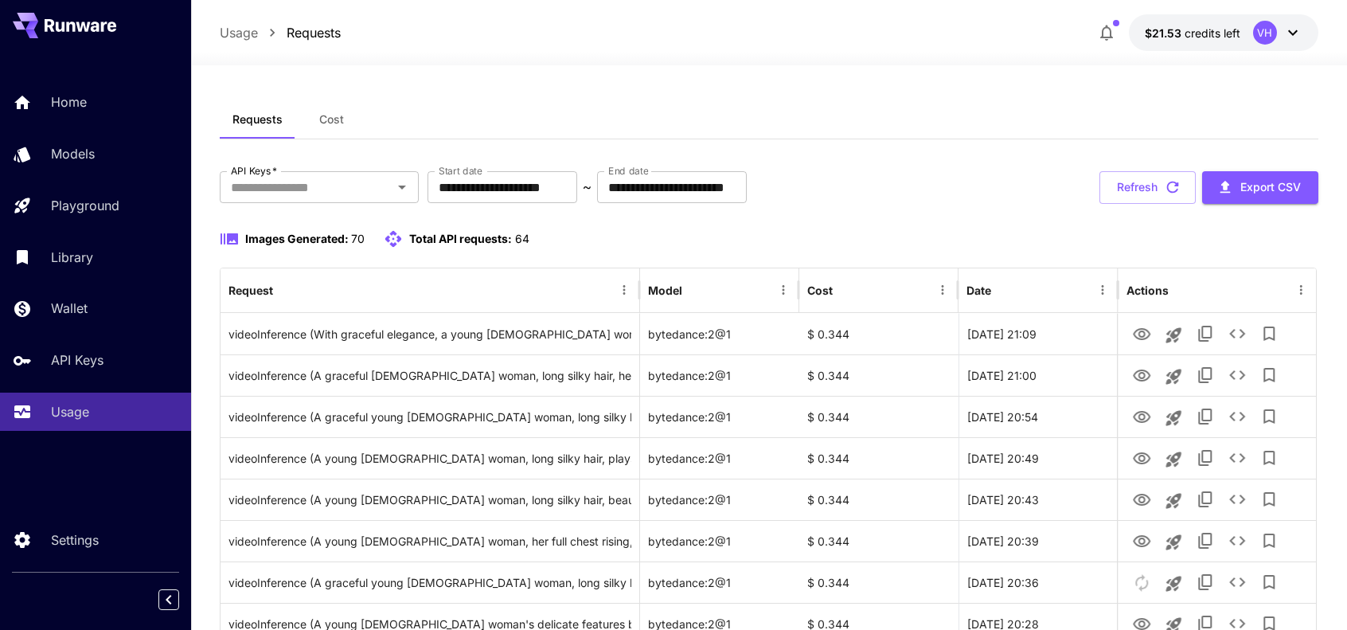
click at [1306, 38] on button "$21.53 credits left VH" at bounding box center [1224, 32] width 190 height 37
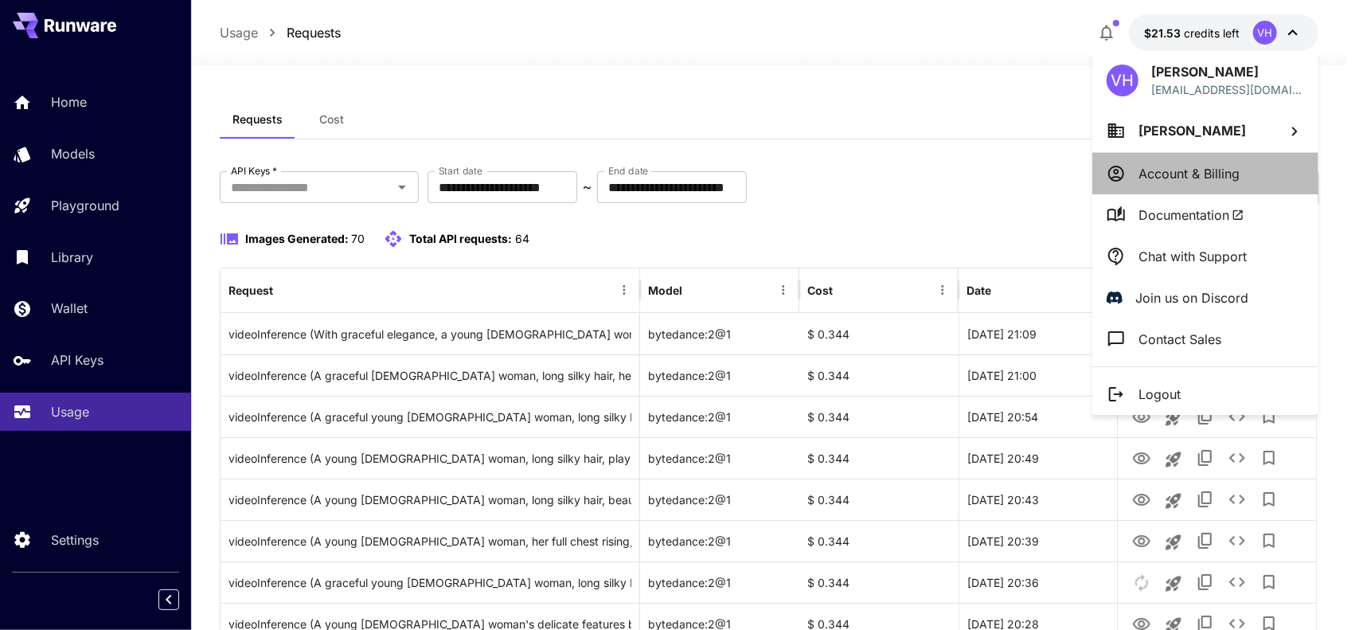
click at [1221, 181] on p "Account & Billing" at bounding box center [1189, 173] width 101 height 19
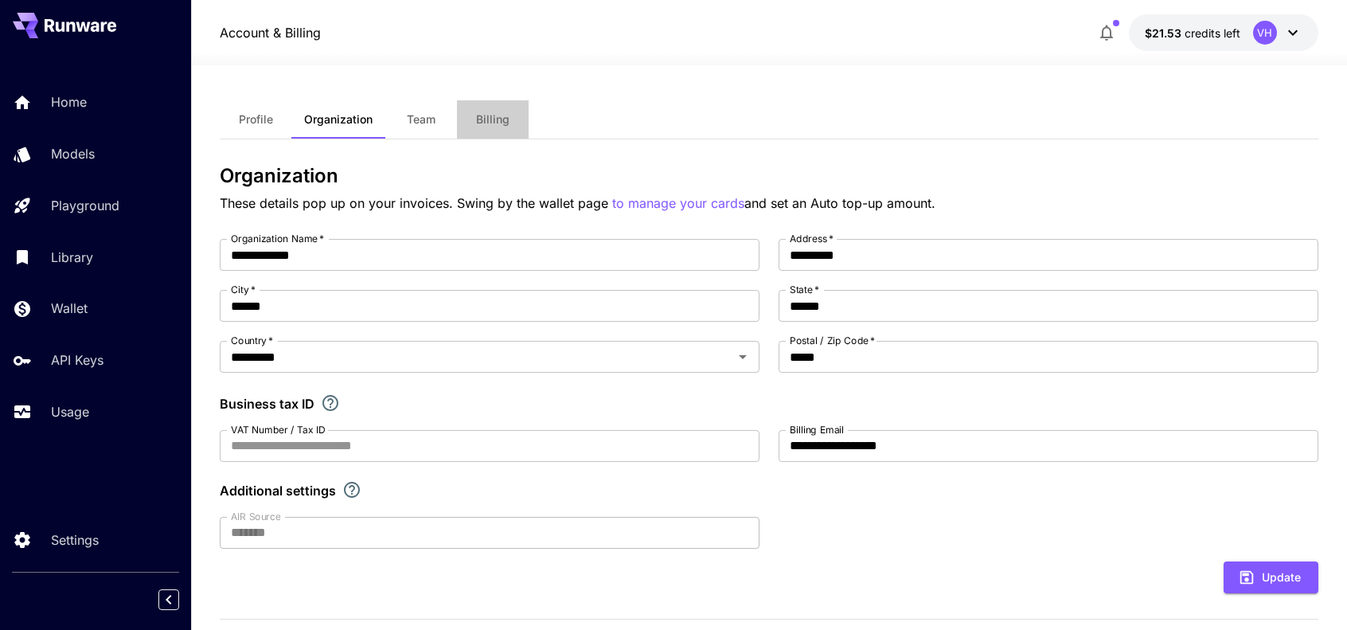
click at [470, 117] on button "Billing" at bounding box center [493, 119] width 72 height 38
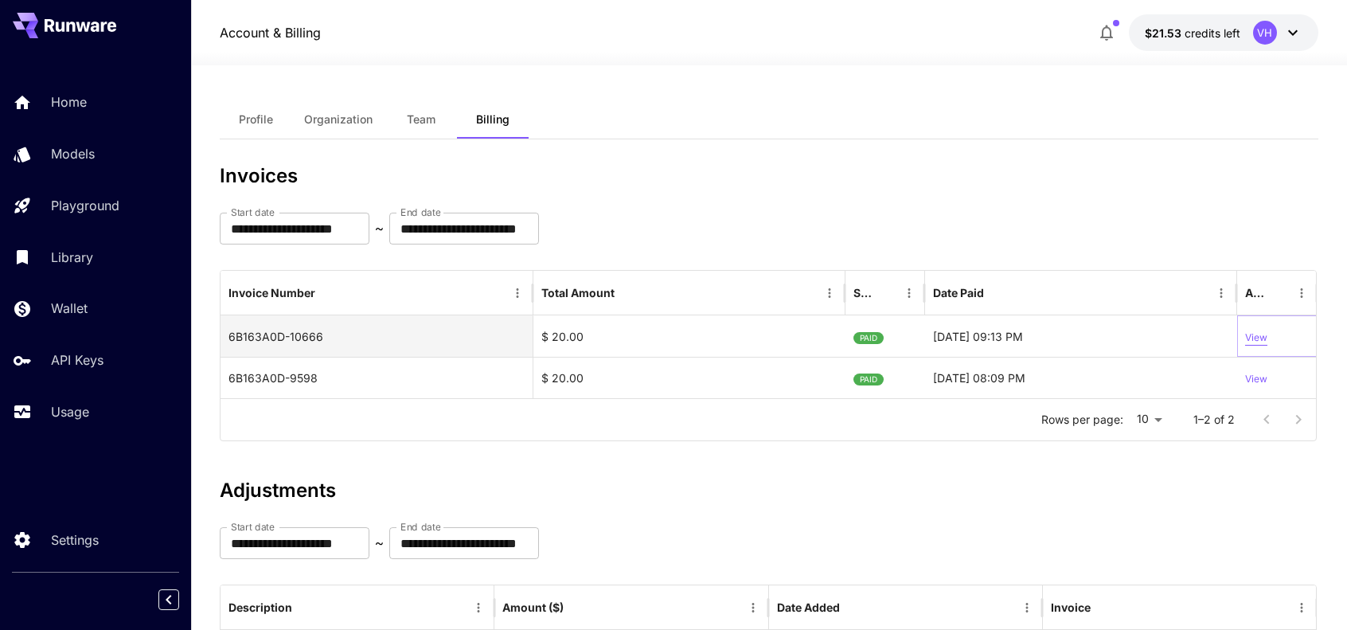
click at [1258, 336] on p "View" at bounding box center [1256, 337] width 22 height 15
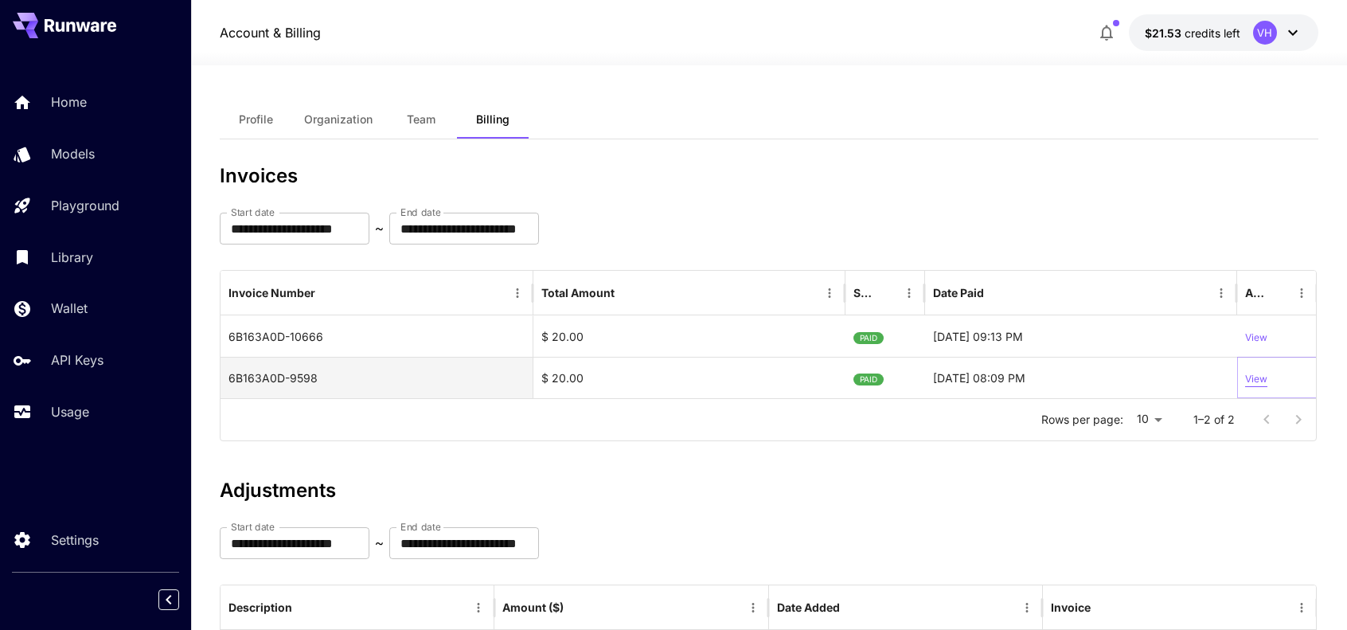
click at [1261, 376] on p "View" at bounding box center [1256, 379] width 22 height 15
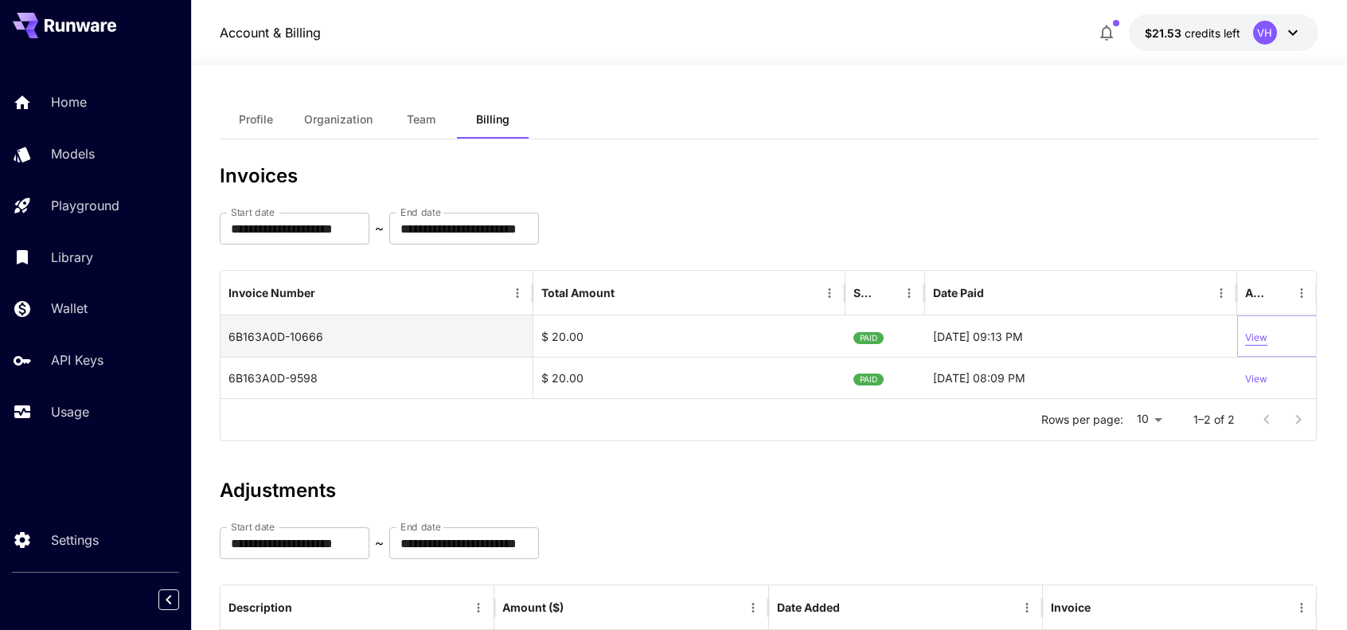
click at [1245, 337] on p "View" at bounding box center [1256, 337] width 22 height 15
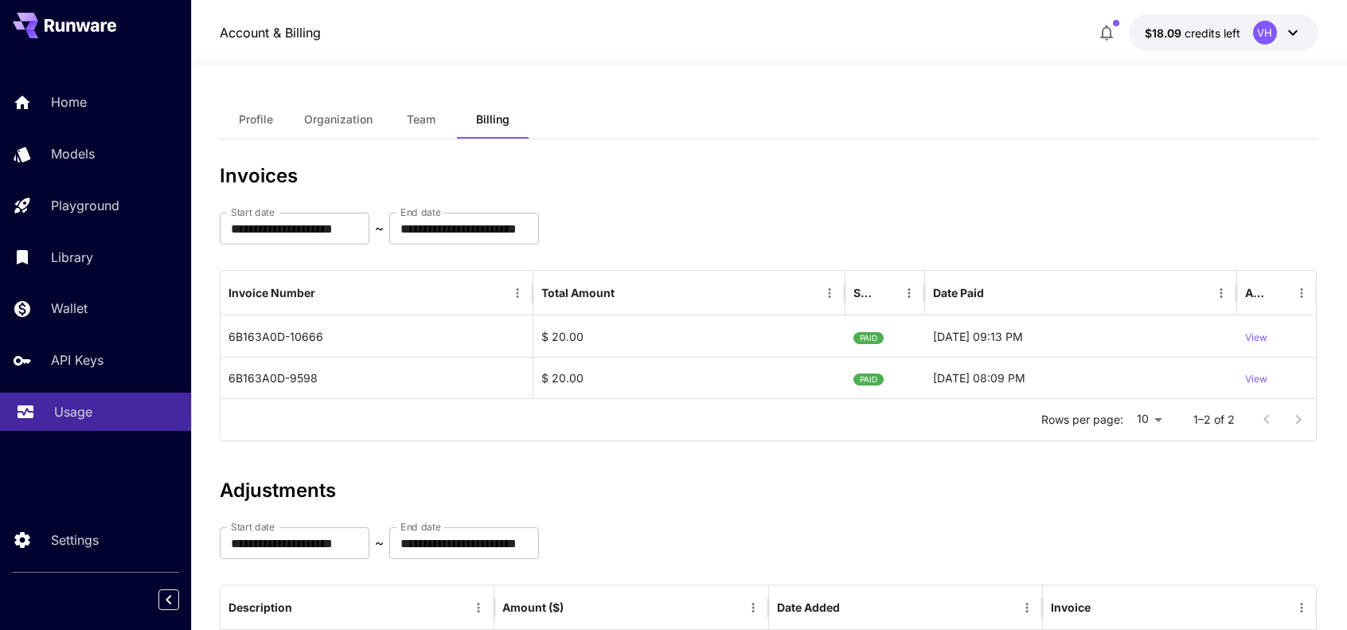
click at [89, 407] on p "Usage" at bounding box center [73, 411] width 38 height 19
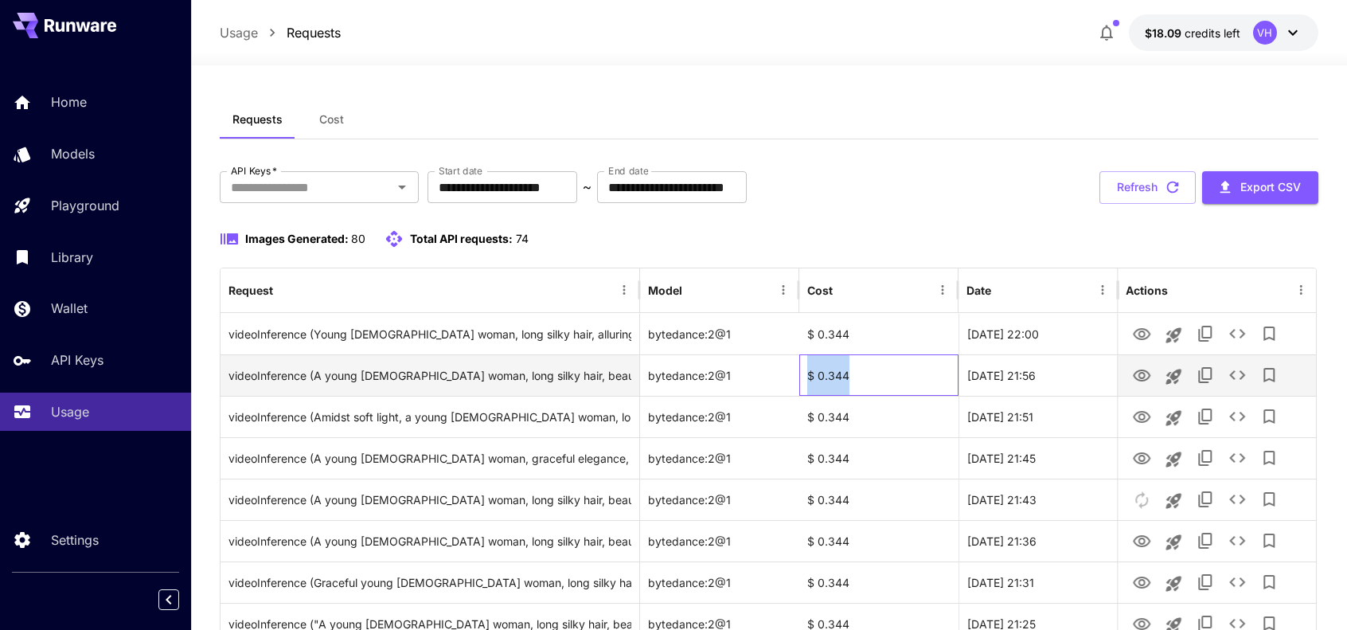
drag, startPoint x: 858, startPoint y: 375, endPoint x: 807, endPoint y: 365, distance: 51.1
click at [807, 365] on div "$ 0.344" at bounding box center [878, 374] width 159 height 41
copy div "$ 0.344"
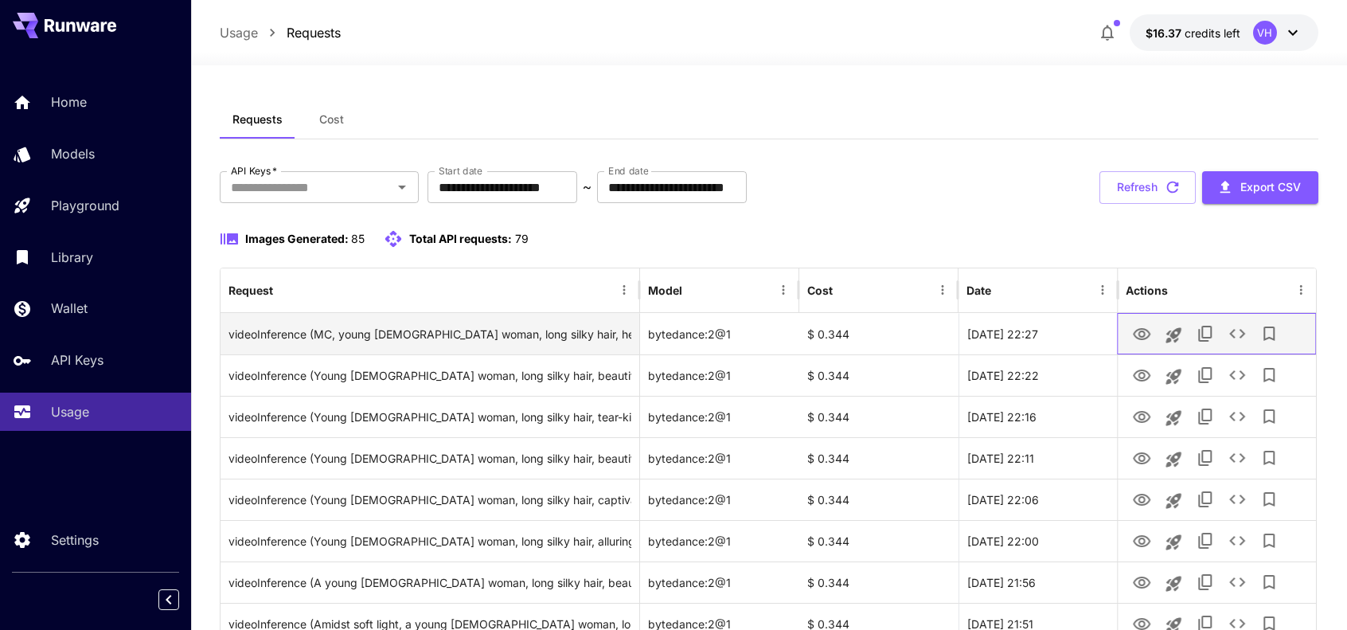
click at [1140, 350] on div at bounding box center [1217, 334] width 182 height 41
click at [1140, 349] on button "View Video" at bounding box center [1142, 333] width 32 height 33
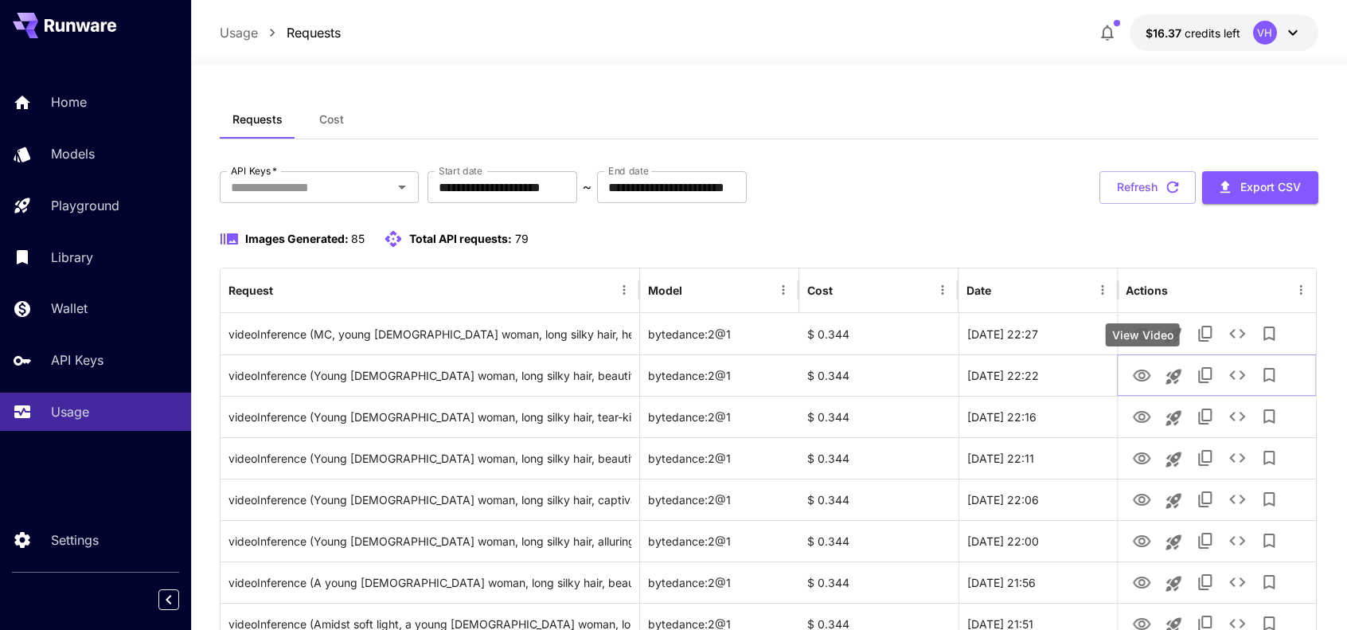
click at [1142, 327] on div "View Video" at bounding box center [1142, 340] width 77 height 36
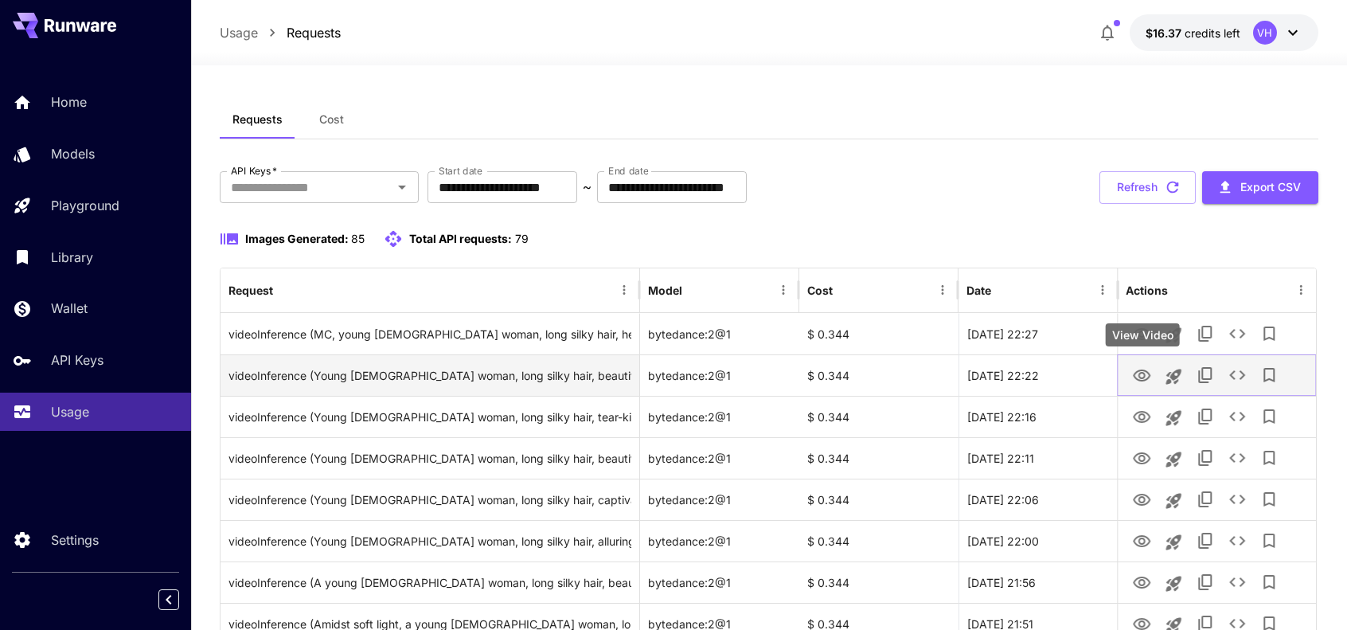
click at [1137, 382] on icon "View Video" at bounding box center [1141, 375] width 19 height 19
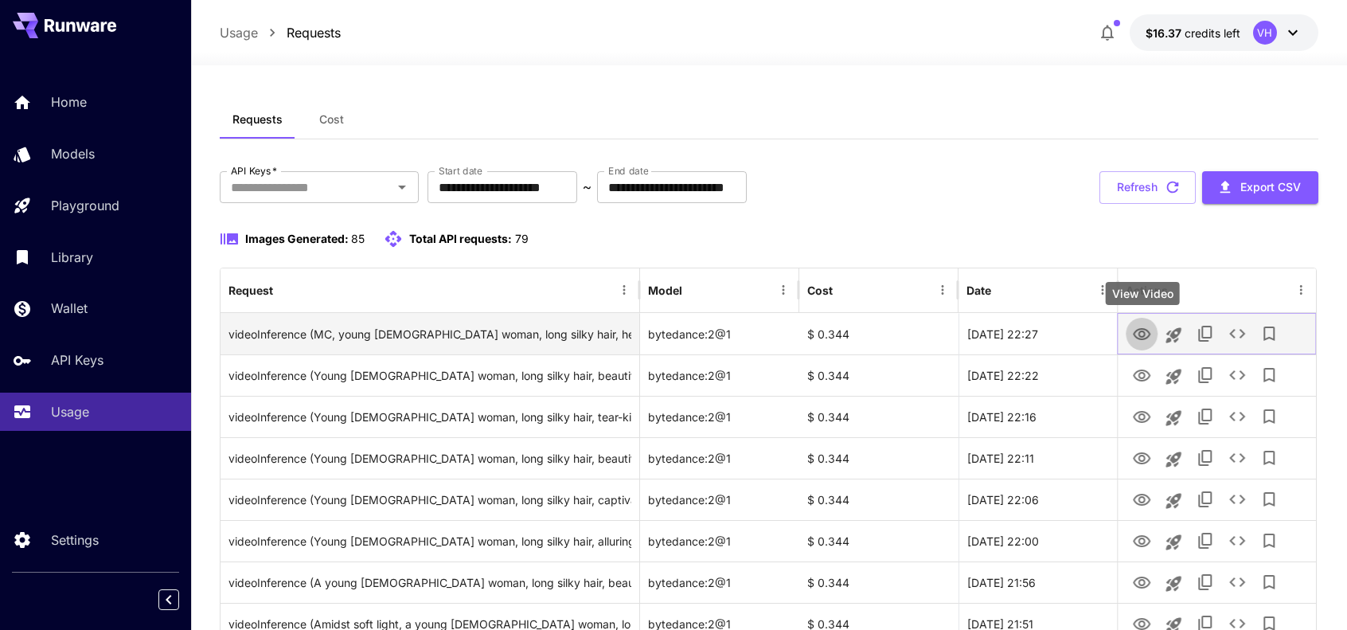
click at [1142, 335] on icon "View Video" at bounding box center [1141, 334] width 19 height 19
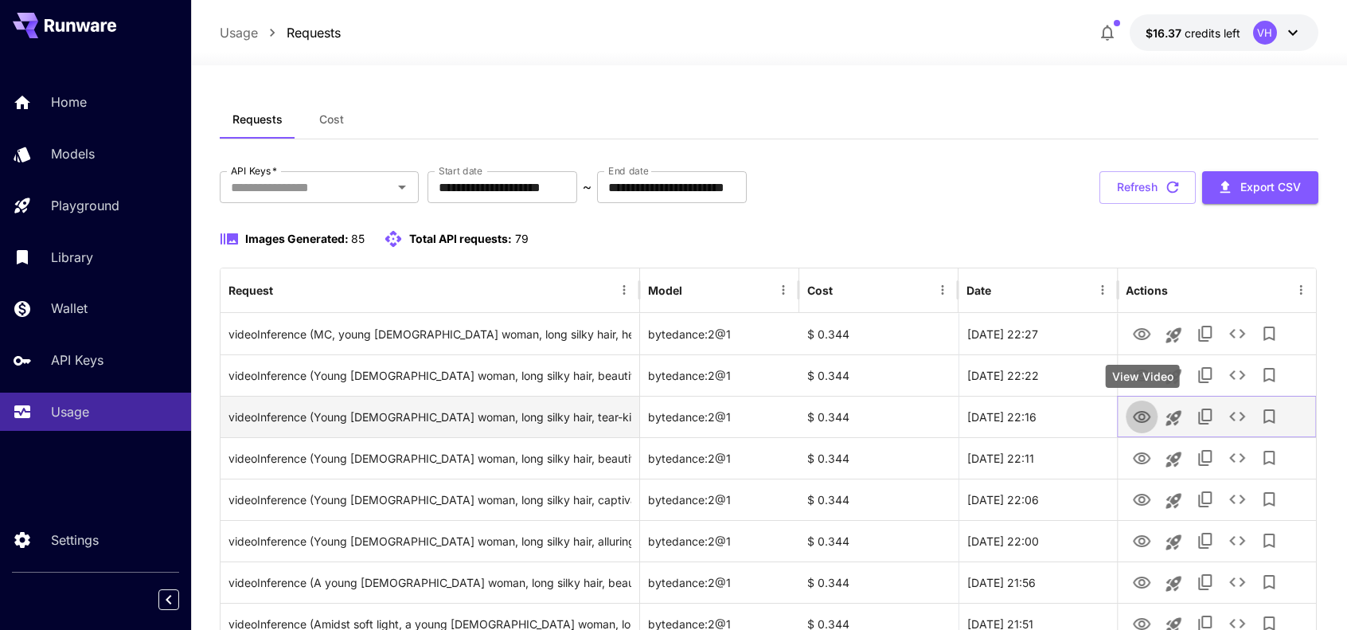
click at [1133, 420] on icon "View Video" at bounding box center [1141, 417] width 19 height 19
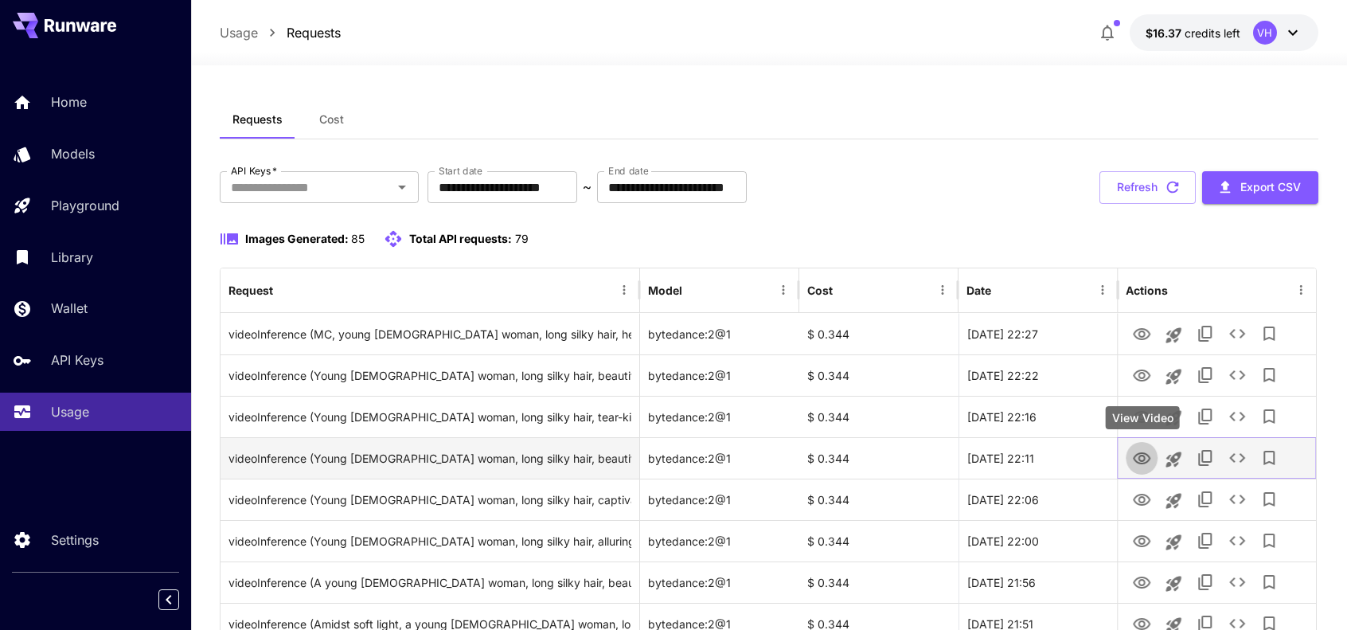
click at [1134, 464] on icon "View Video" at bounding box center [1141, 458] width 19 height 19
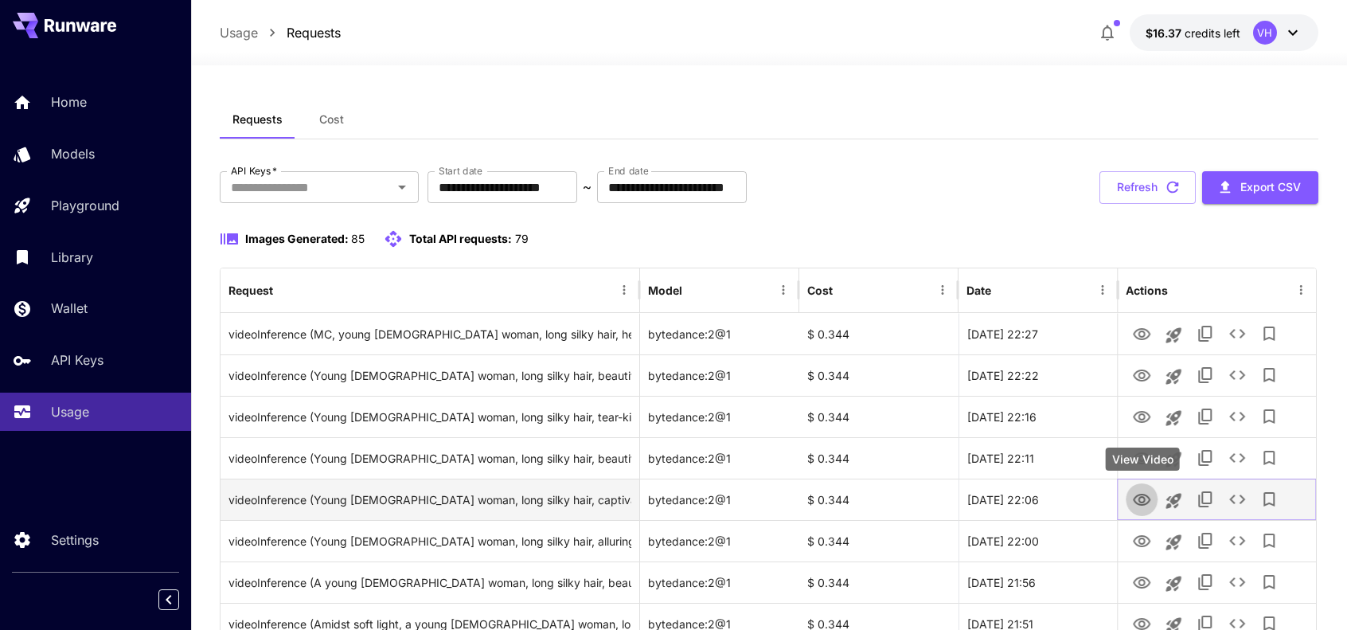
click at [1134, 508] on icon "View Video" at bounding box center [1141, 499] width 19 height 19
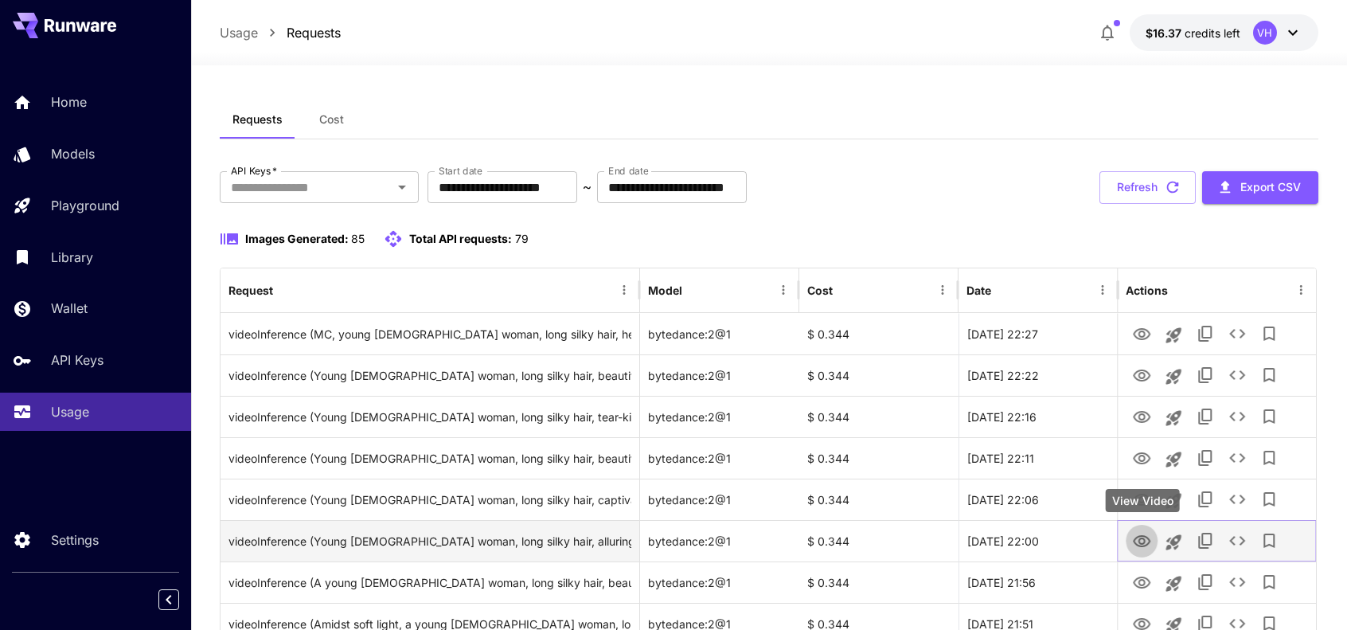
click at [1132, 539] on icon "View Video" at bounding box center [1141, 541] width 19 height 19
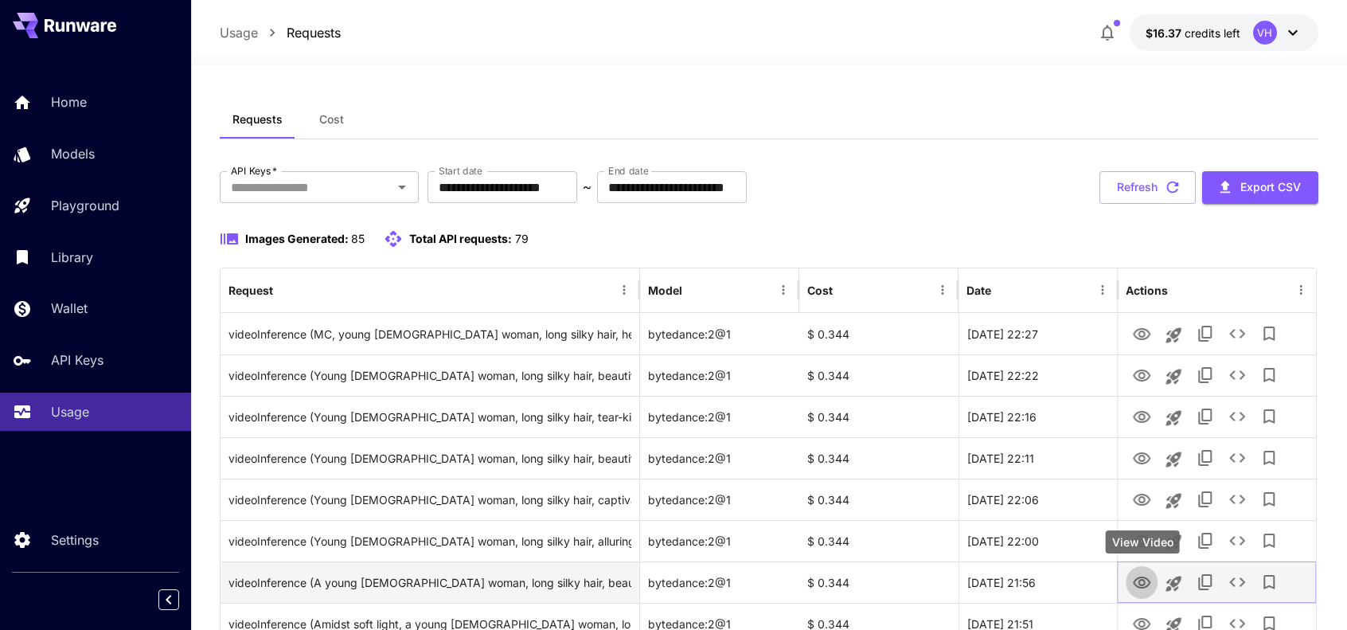
click at [1147, 595] on button "View Video" at bounding box center [1142, 581] width 32 height 33
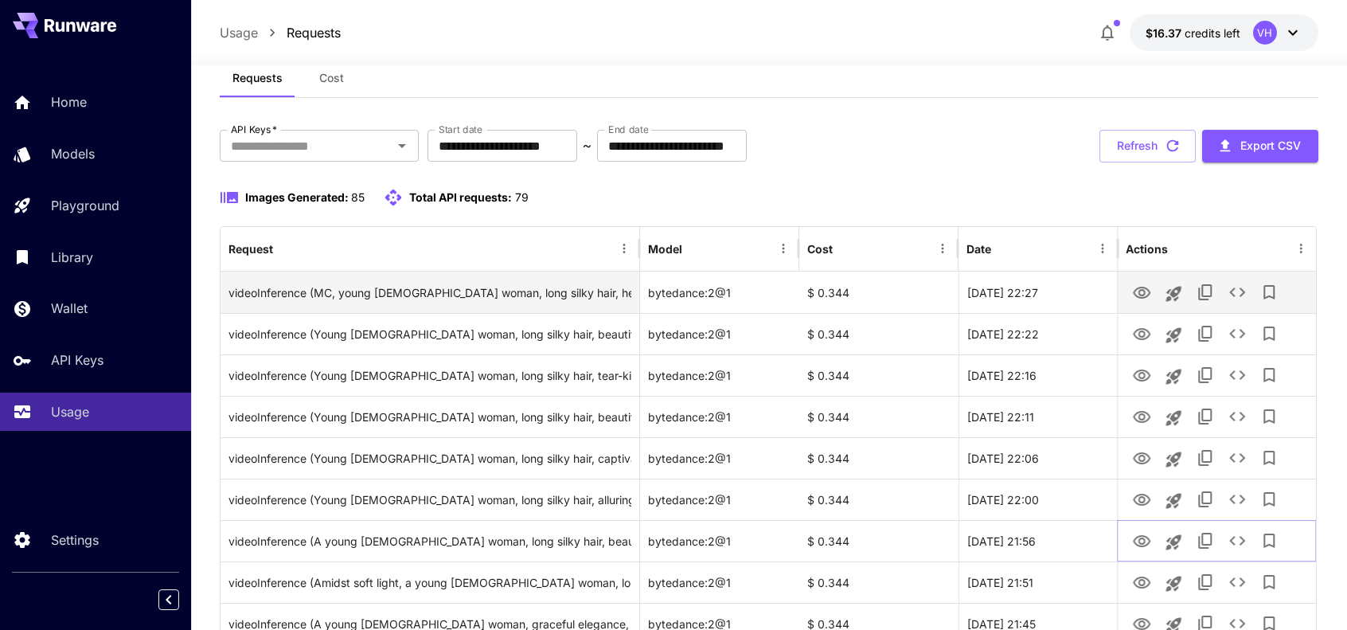
scroll to position [45, 0]
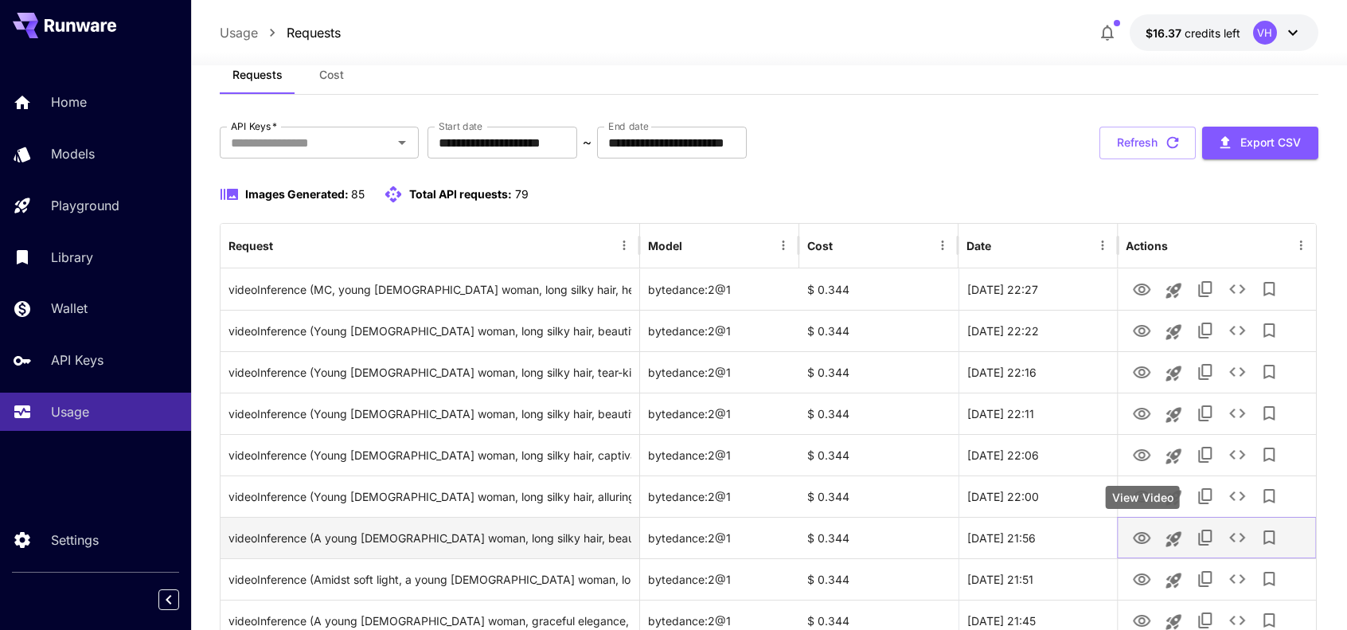
click at [1132, 538] on icon "View Video" at bounding box center [1141, 538] width 19 height 19
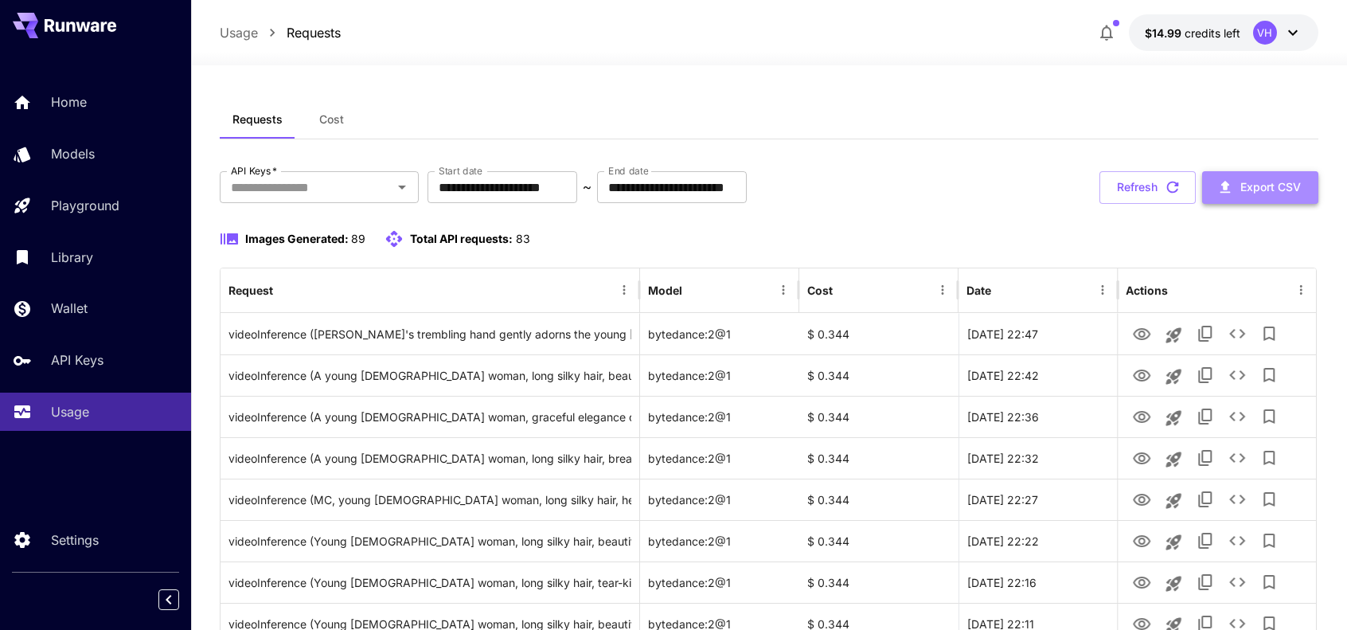
click at [1280, 187] on button "Export CSV" at bounding box center [1260, 187] width 116 height 33
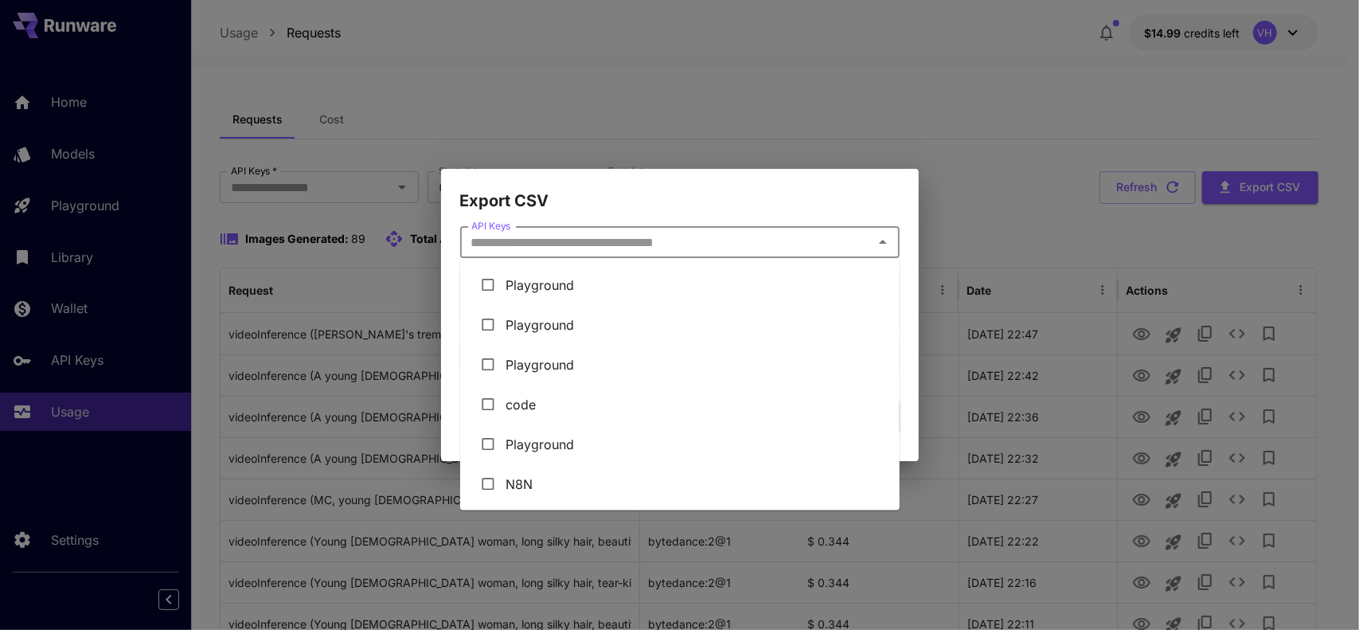
click at [616, 253] on input "API Keys" at bounding box center [667, 242] width 404 height 22
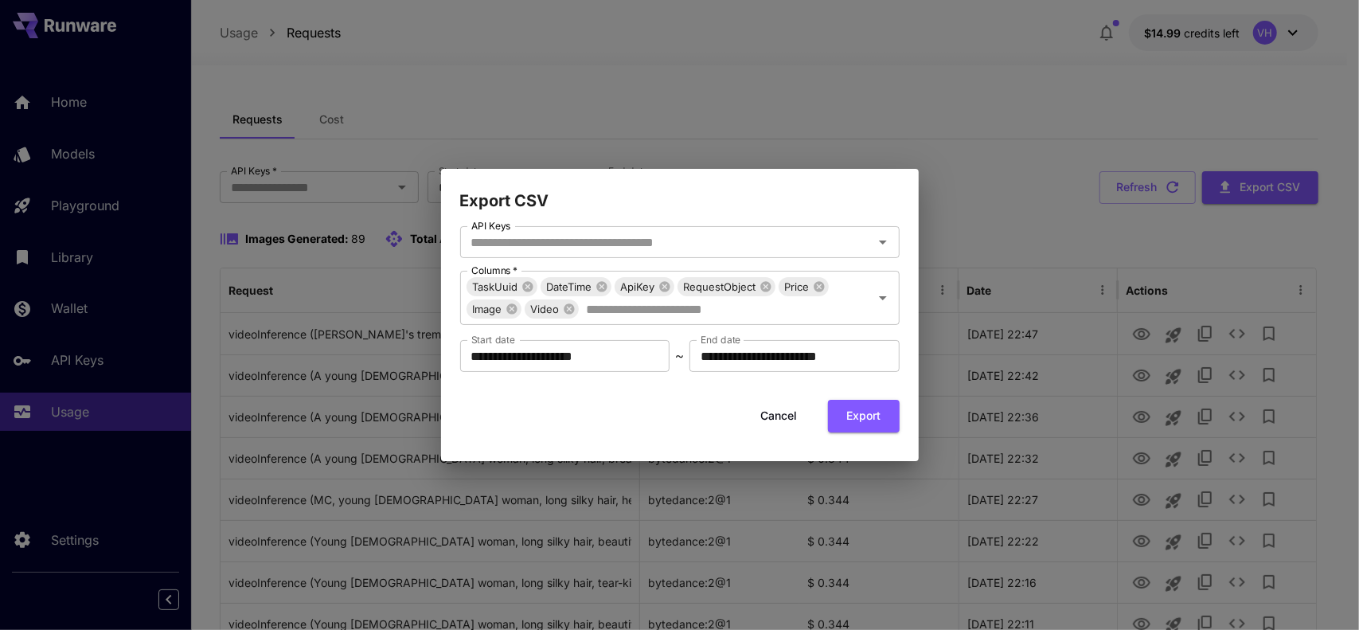
click at [725, 201] on h2 "Export CSV" at bounding box center [680, 191] width 478 height 45
click at [666, 290] on icon at bounding box center [664, 287] width 10 height 10
click at [819, 290] on icon at bounding box center [814, 287] width 10 height 10
click at [626, 346] on input "**********" at bounding box center [565, 356] width 210 height 32
click at [858, 423] on button "Export" at bounding box center [864, 416] width 72 height 33
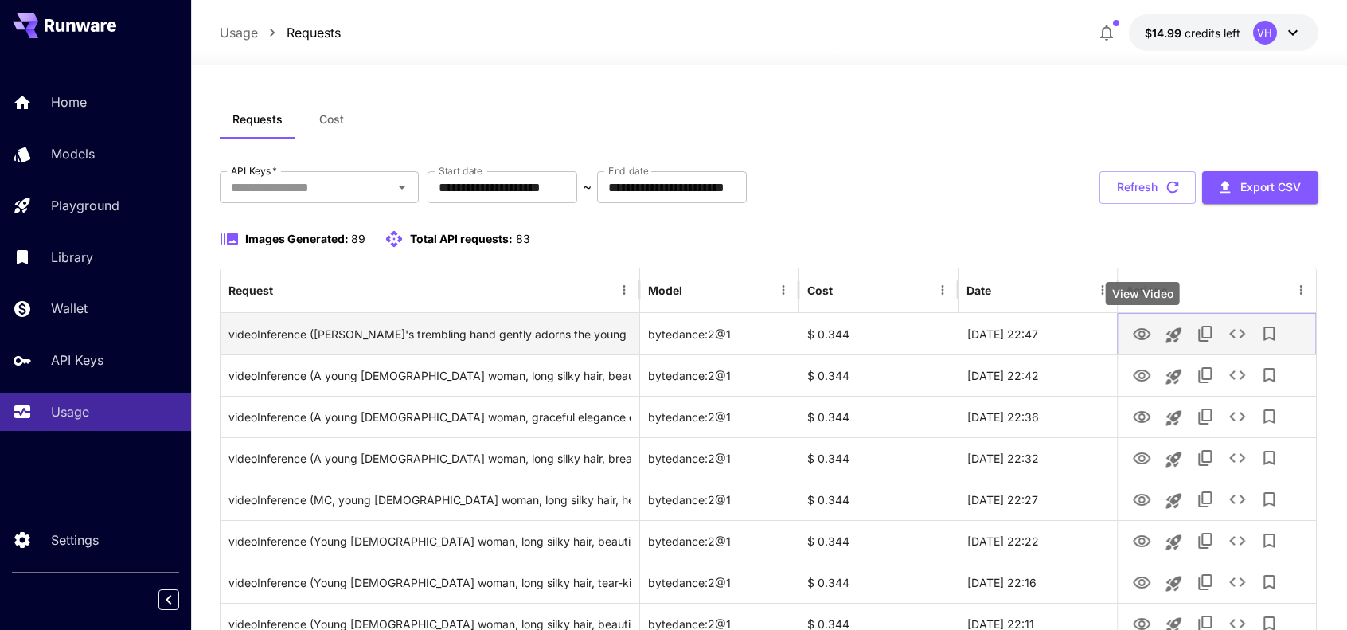
click at [1135, 335] on icon "View Video" at bounding box center [1142, 334] width 18 height 12
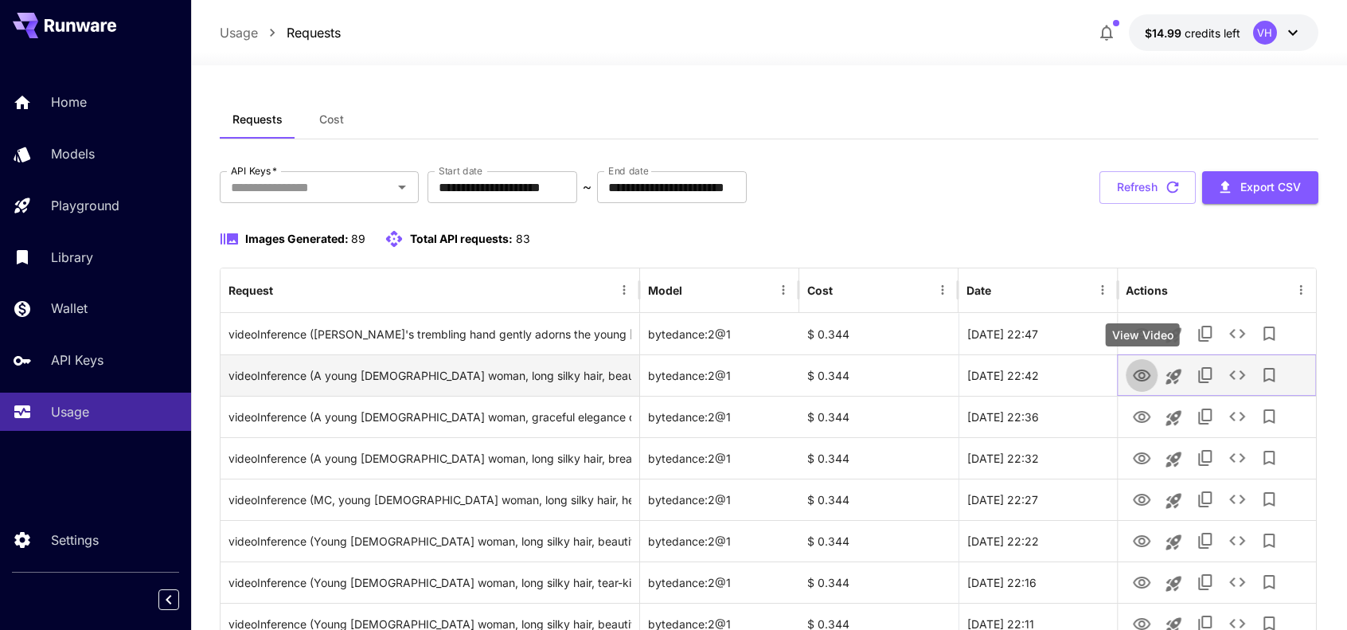
click at [1138, 377] on icon "View Video" at bounding box center [1141, 375] width 19 height 19
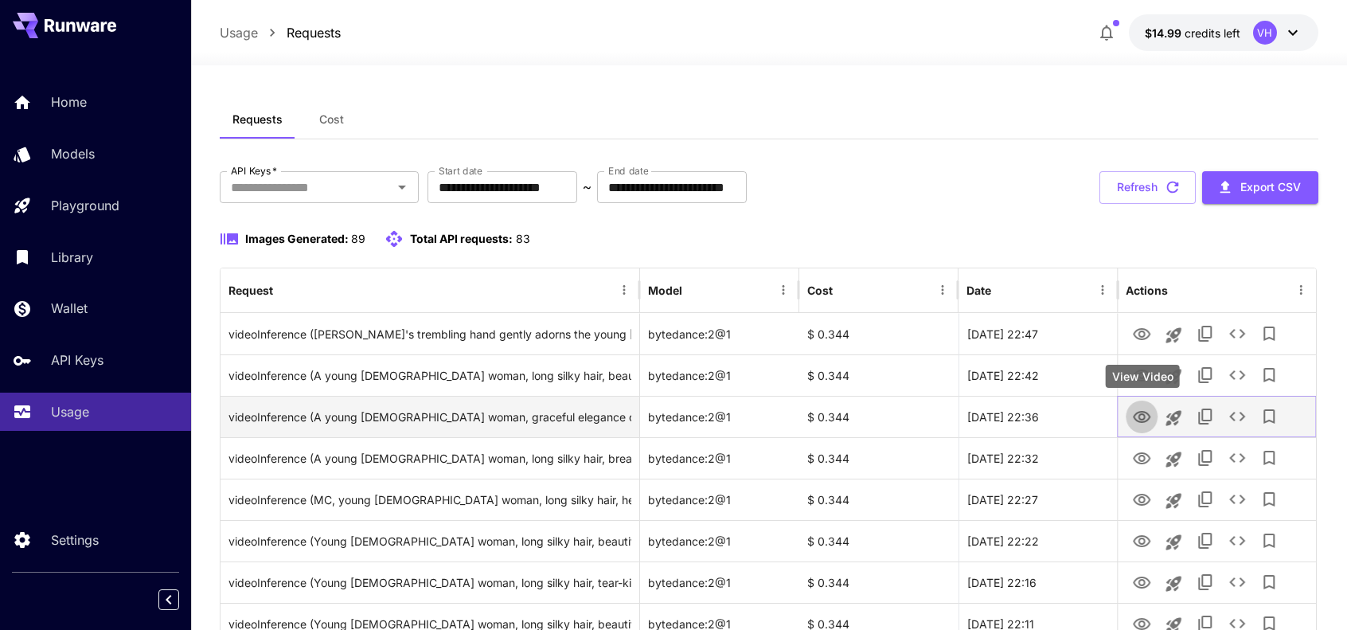
click at [1140, 422] on icon "View Video" at bounding box center [1141, 417] width 19 height 19
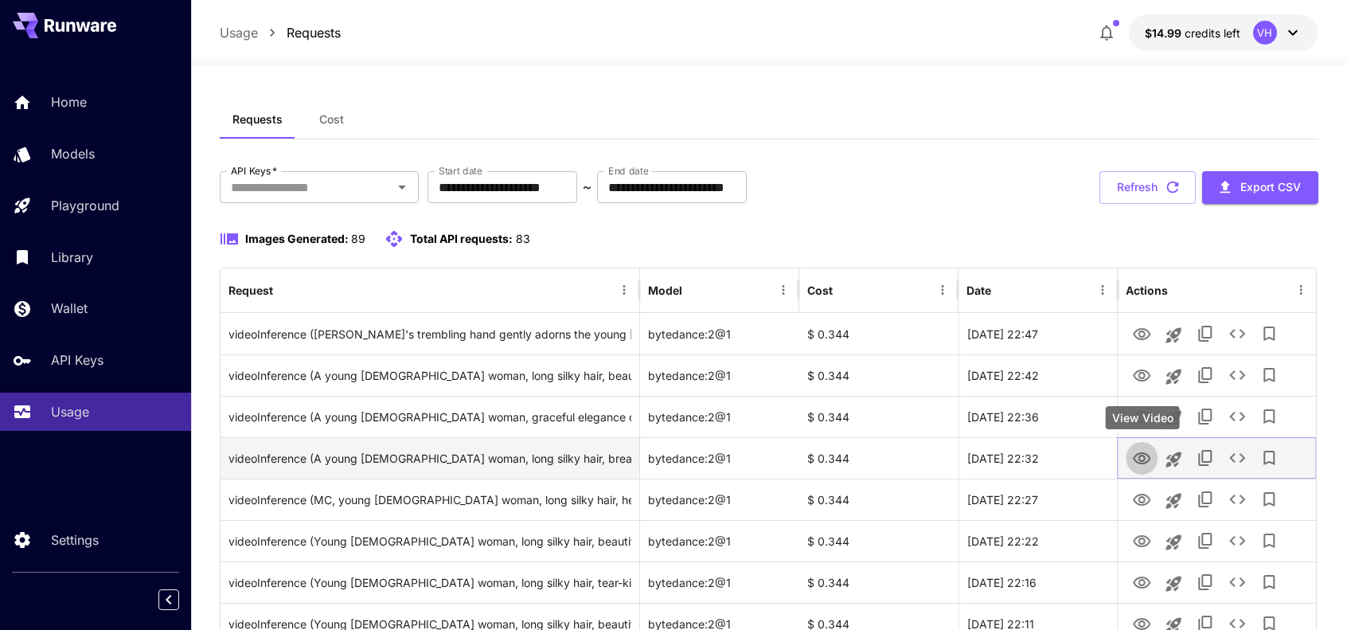
click at [1135, 460] on icon "View Video" at bounding box center [1142, 458] width 18 height 12
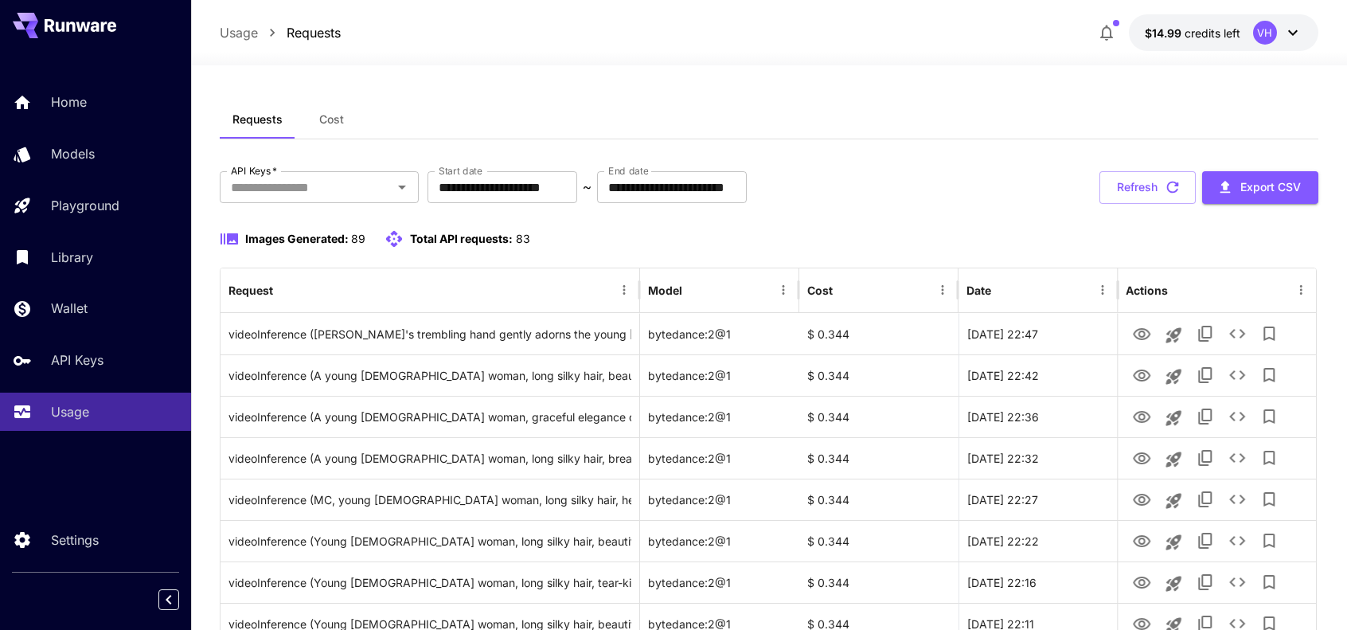
click at [1251, 190] on button "Export CSV" at bounding box center [1260, 187] width 116 height 33
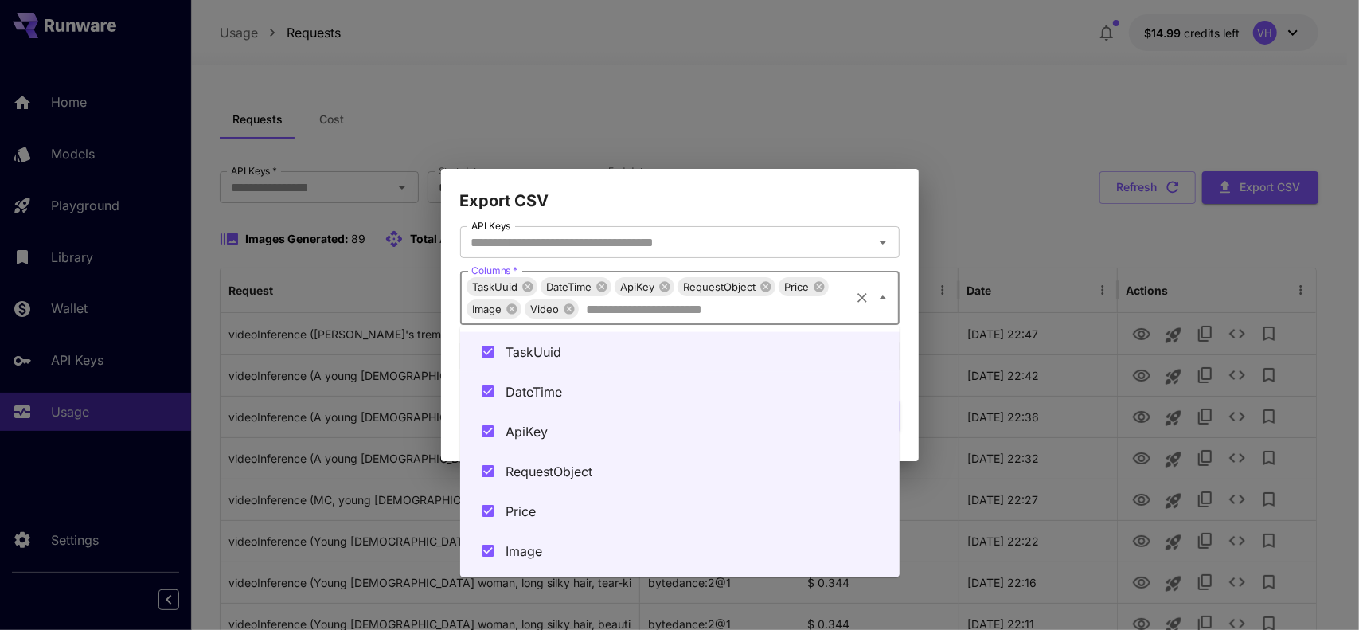
click at [795, 316] on input "API Keys" at bounding box center [714, 309] width 268 height 22
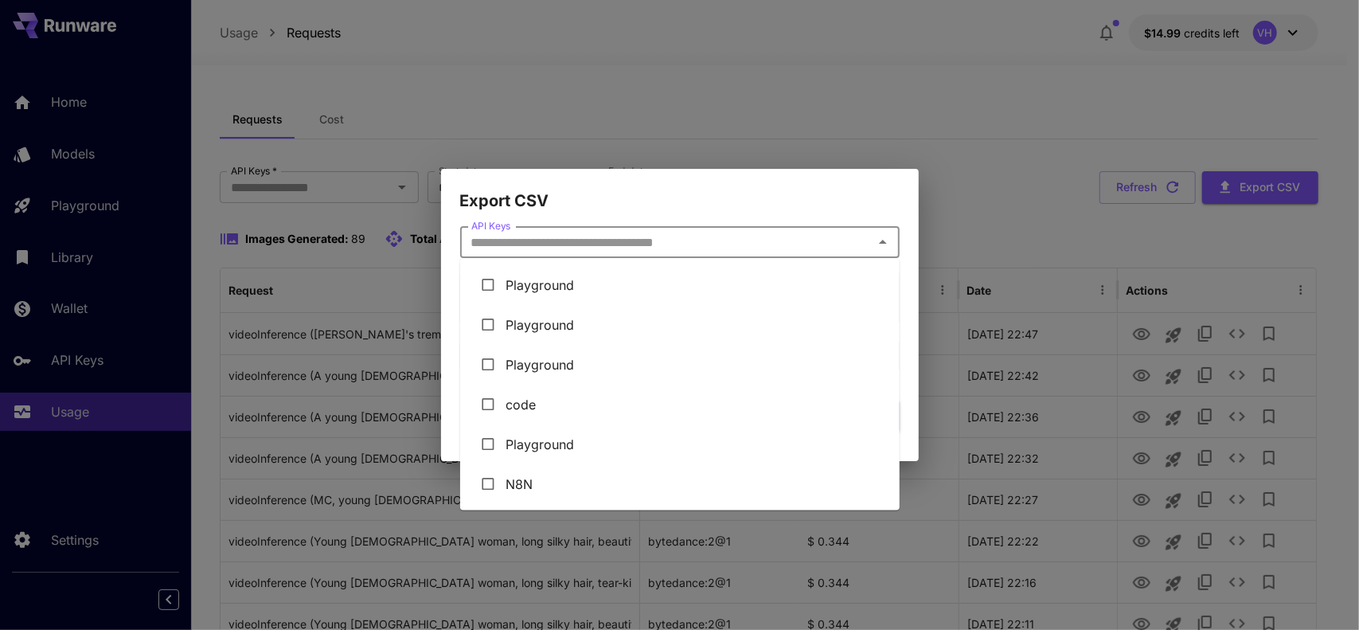
click at [817, 234] on input "API Keys" at bounding box center [667, 242] width 404 height 22
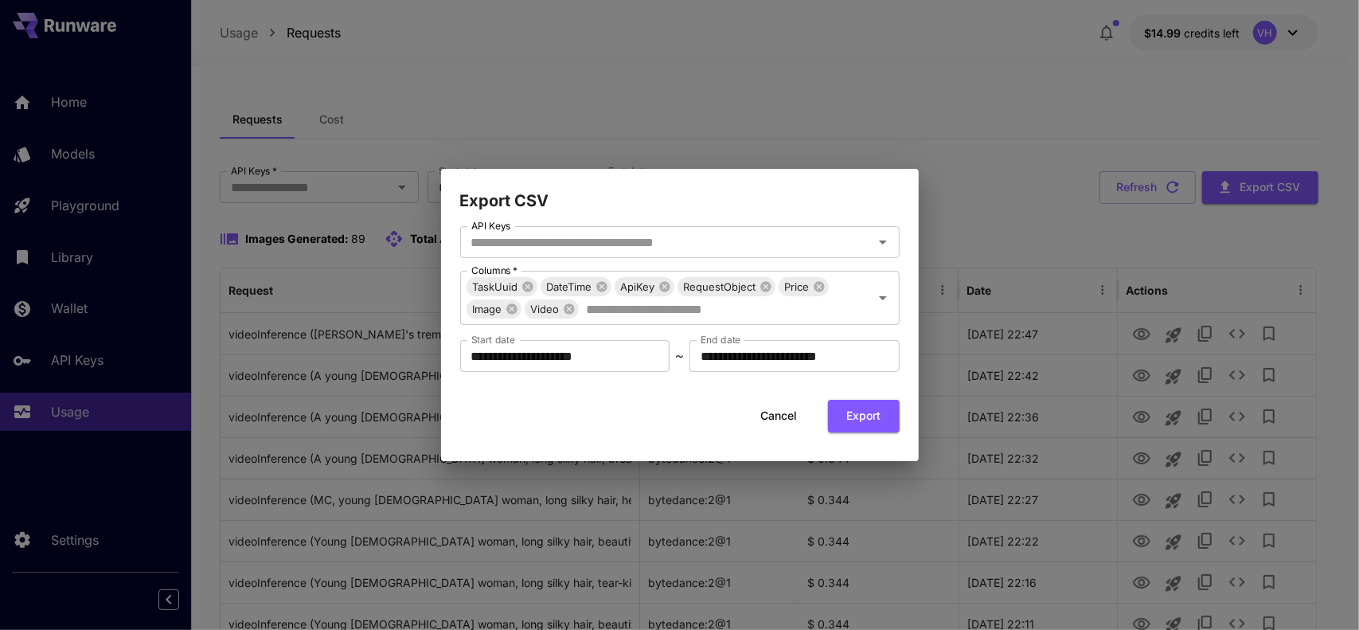
click at [834, 135] on div "**********" at bounding box center [679, 315] width 1359 height 630
click at [775, 419] on button "Cancel" at bounding box center [780, 416] width 72 height 33
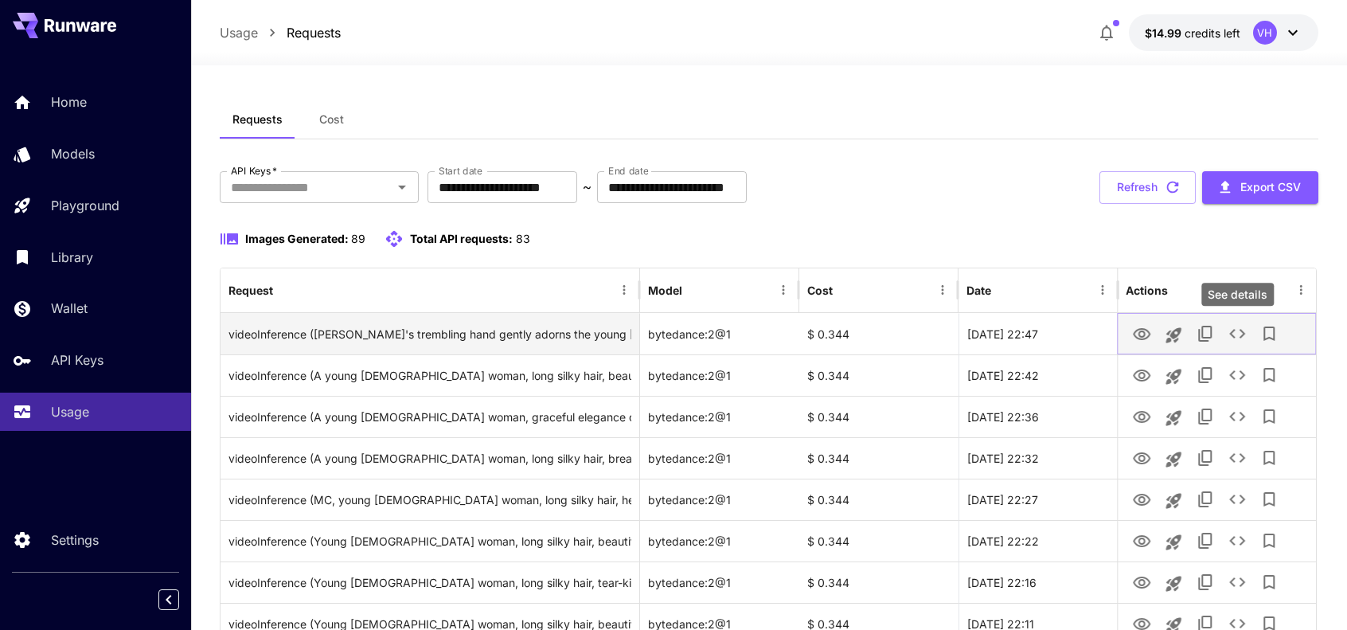
click at [1233, 334] on icon "See details" at bounding box center [1237, 334] width 16 height 10
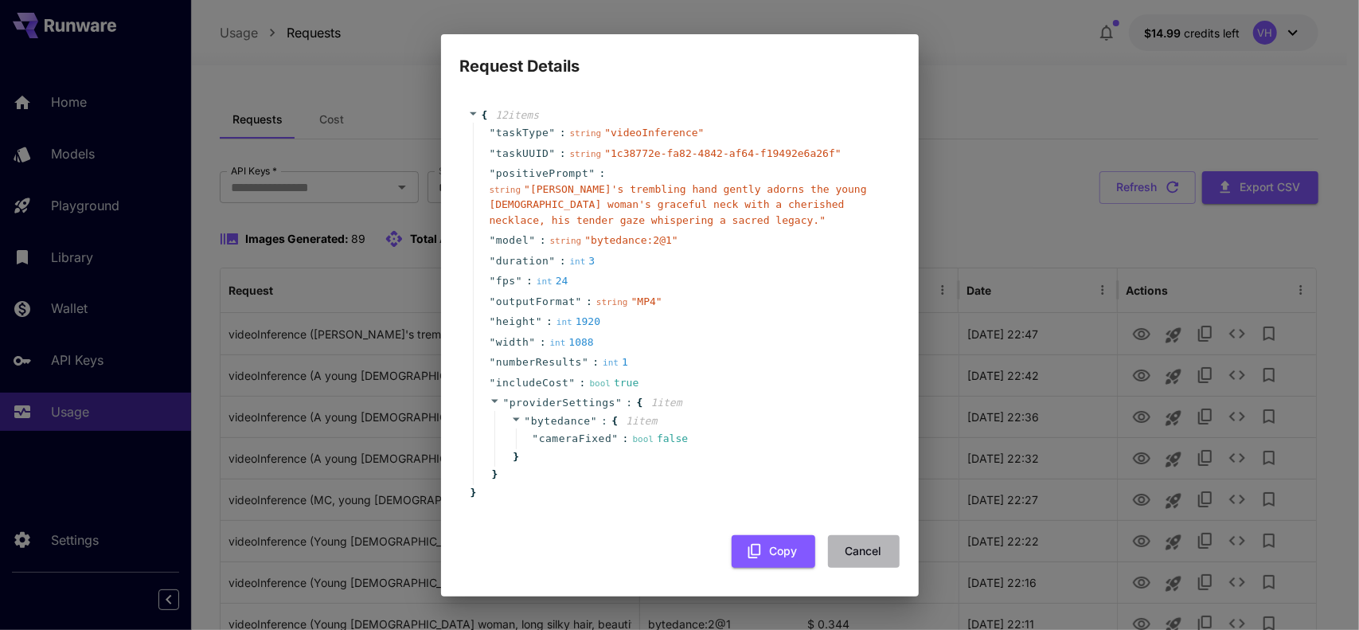
click at [855, 540] on button "Cancel" at bounding box center [864, 551] width 72 height 33
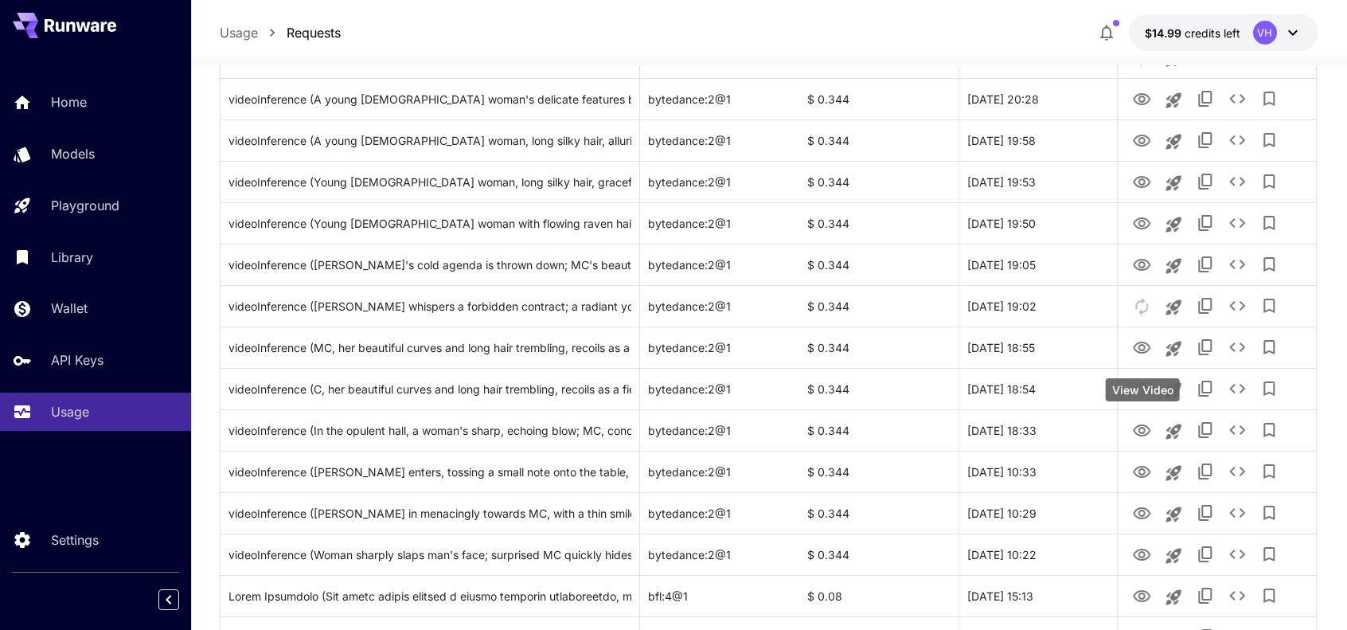
scroll to position [1310, 0]
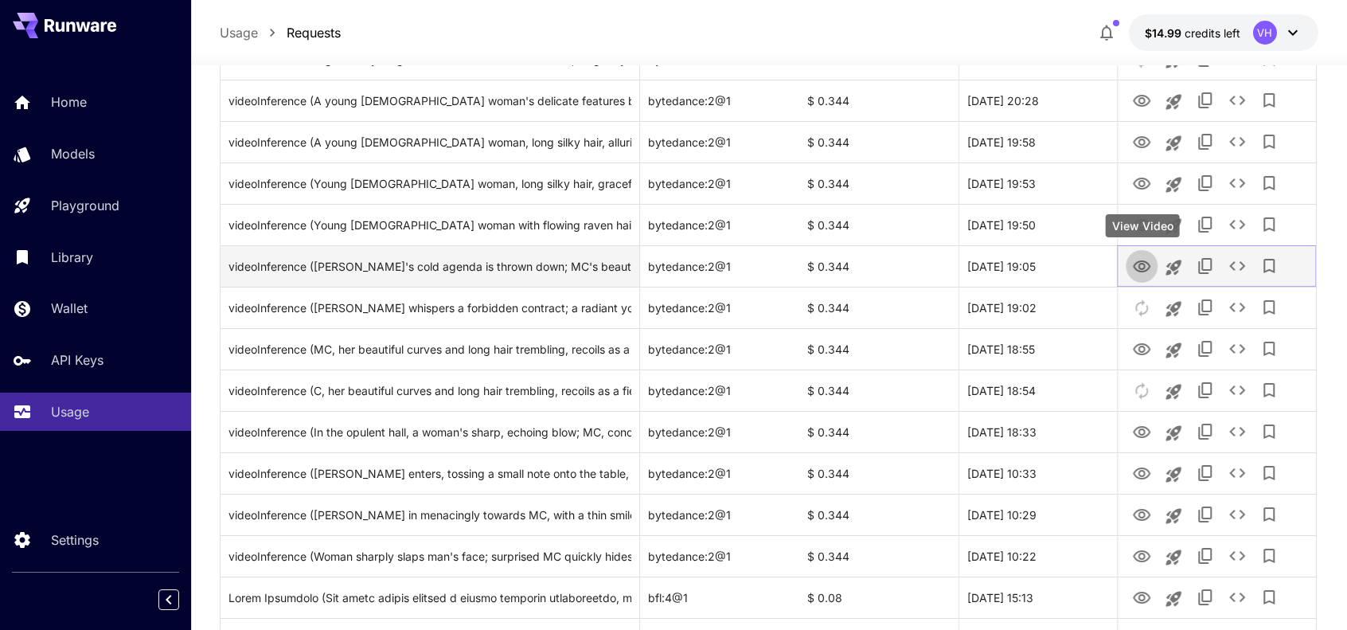
click at [1143, 257] on icon "View Video" at bounding box center [1141, 266] width 19 height 19
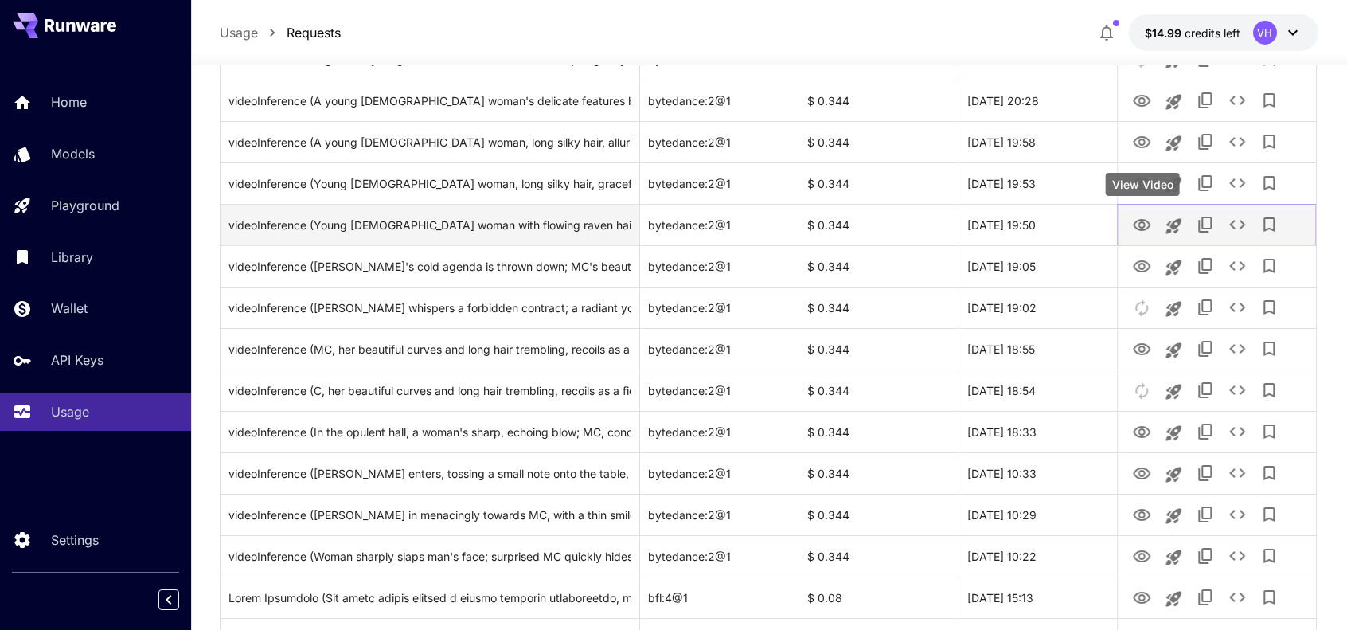
click at [1141, 227] on icon "View Video" at bounding box center [1141, 225] width 19 height 19
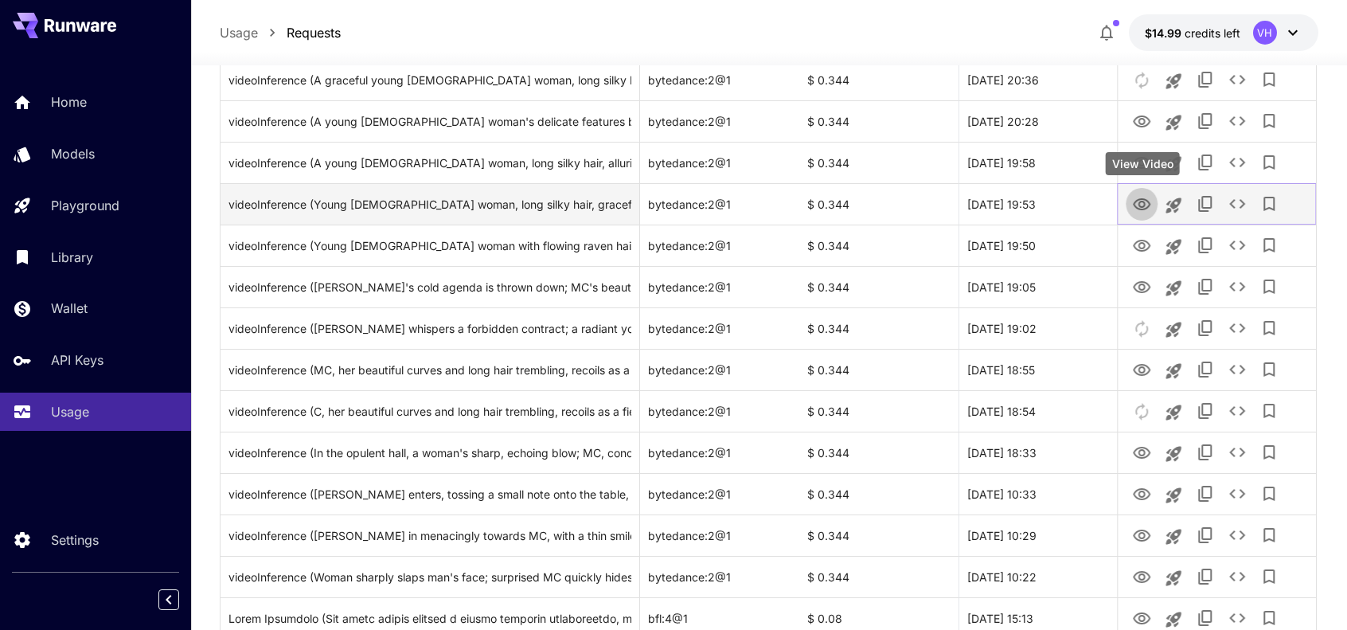
click at [1136, 208] on icon "View Video" at bounding box center [1141, 204] width 19 height 19
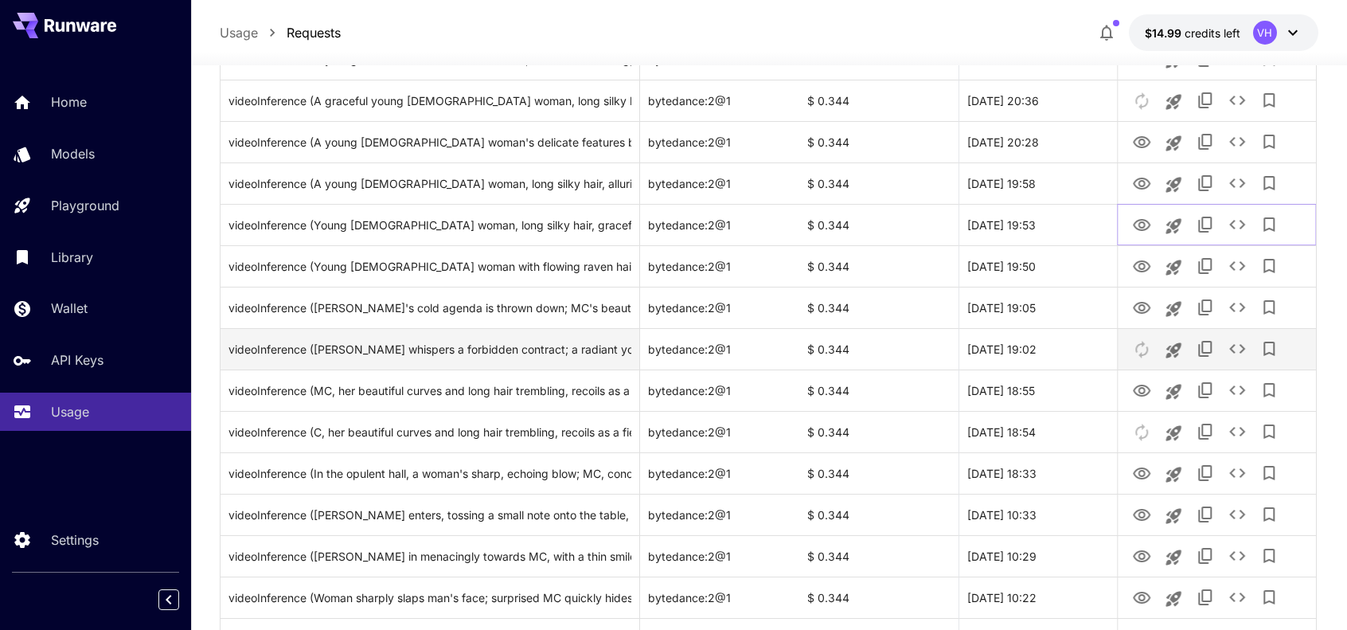
scroll to position [1265, 0]
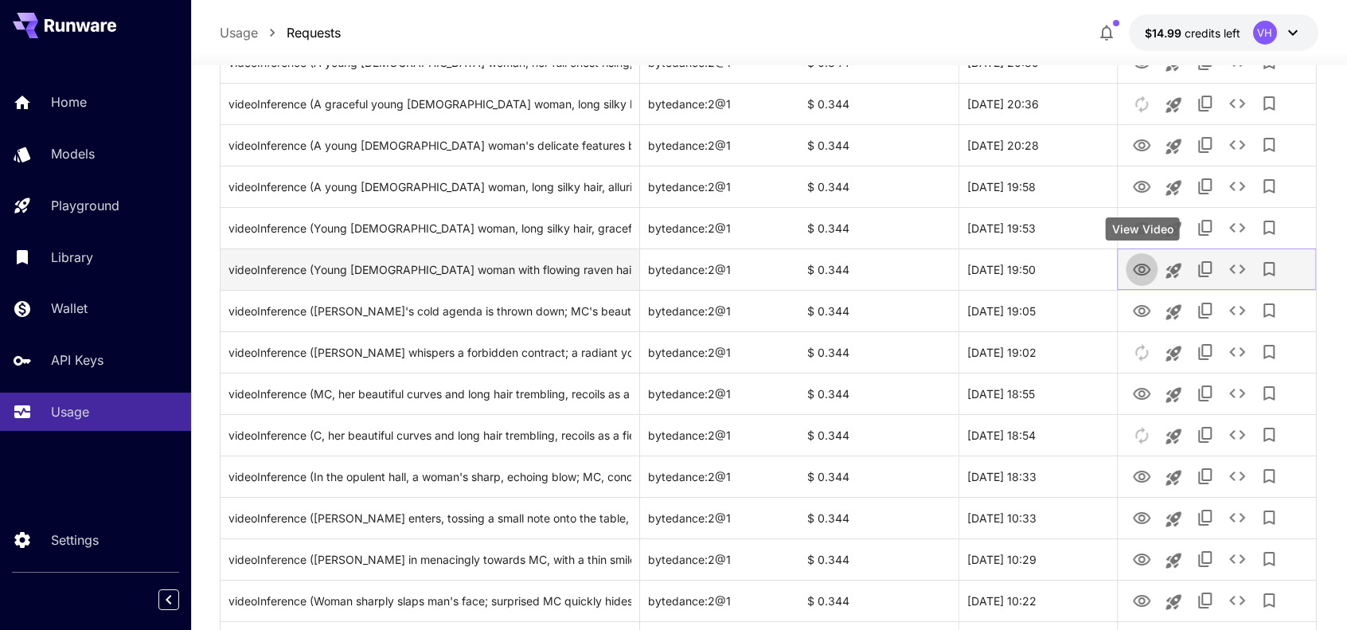
click at [1135, 269] on icon "View Video" at bounding box center [1142, 270] width 18 height 12
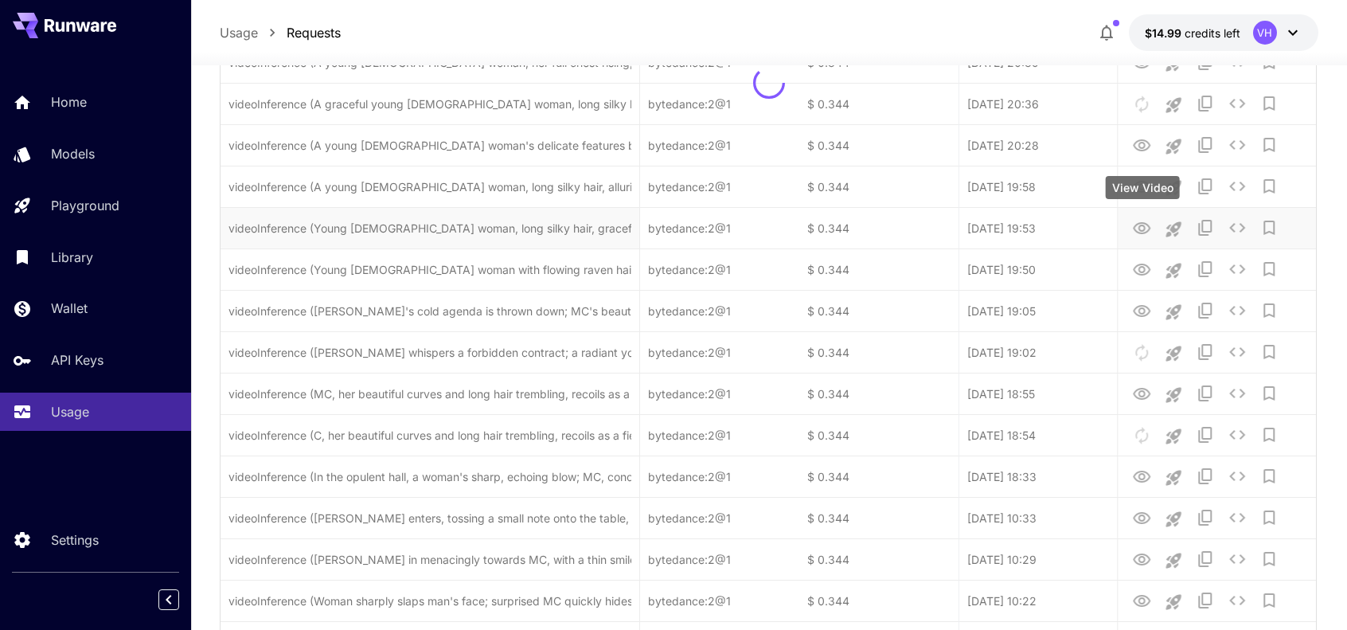
click at [1138, 231] on div at bounding box center [769, 83] width 1096 height 2070
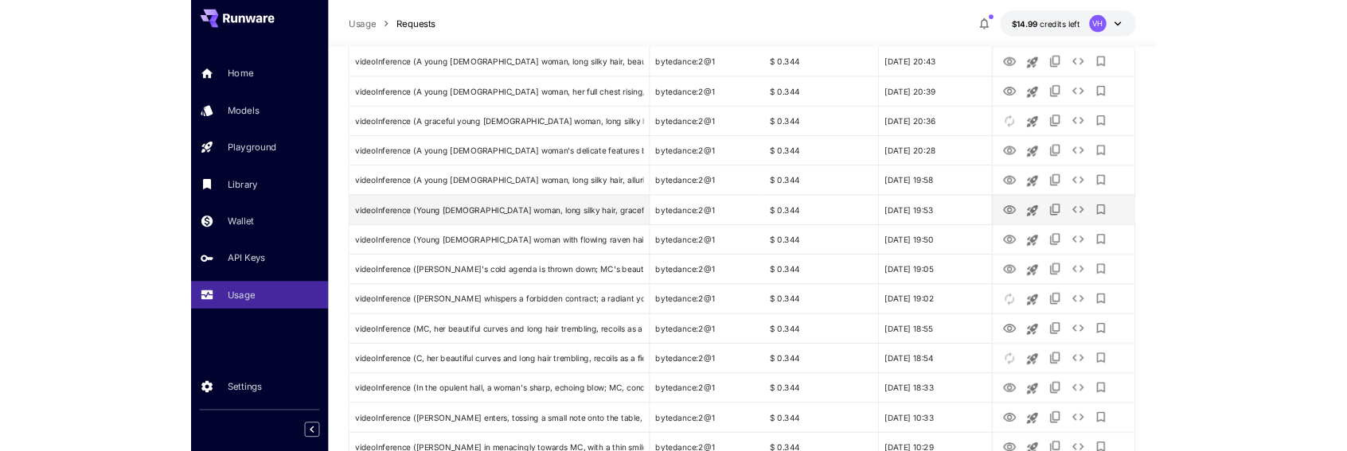
scroll to position [1241, 0]
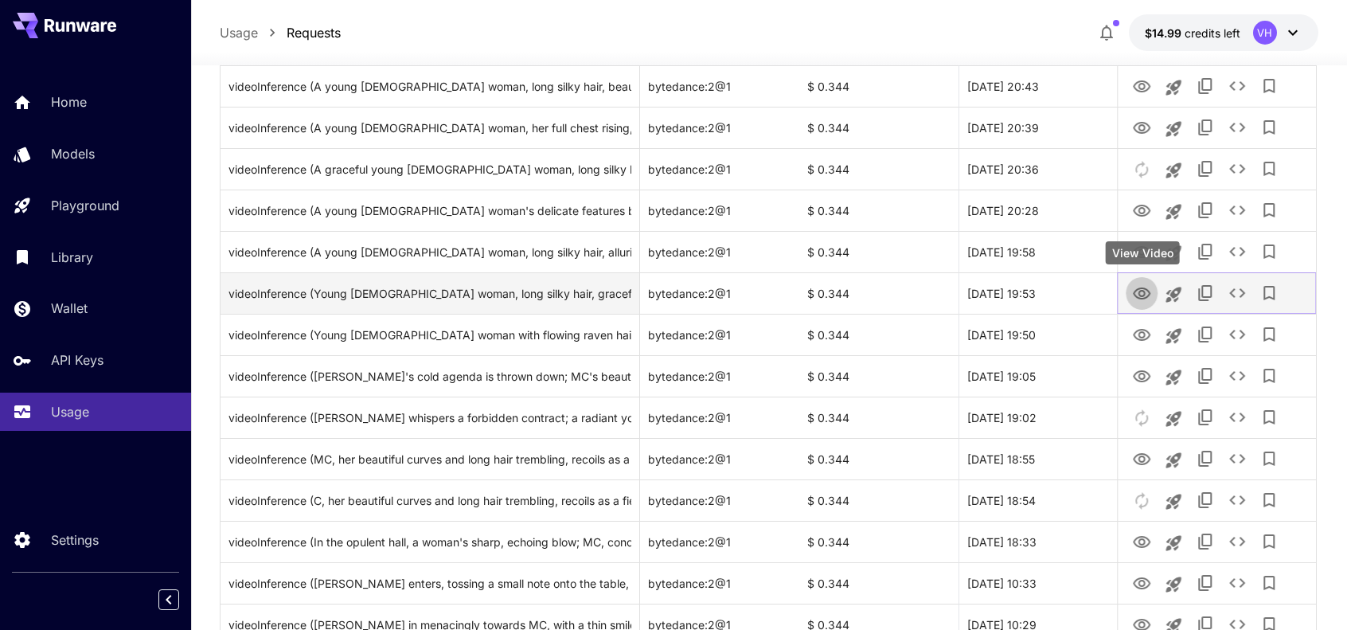
click at [1137, 291] on icon "View Video" at bounding box center [1141, 293] width 19 height 19
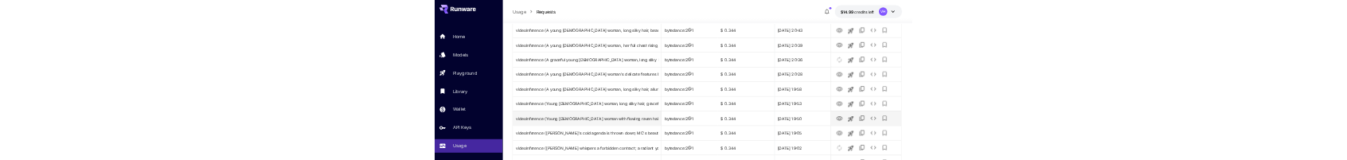
scroll to position [1261, 0]
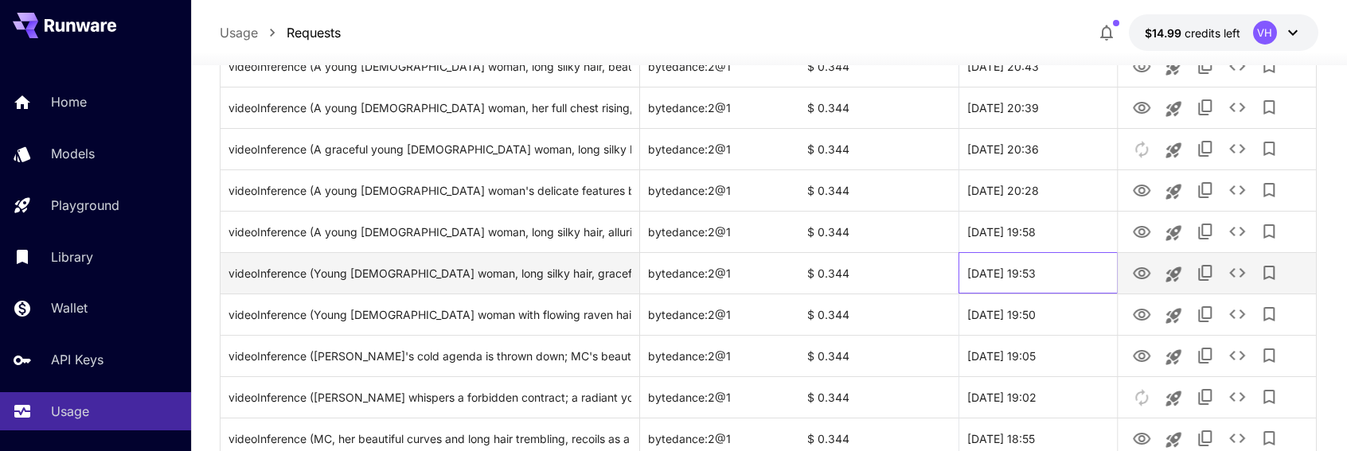
click at [1103, 263] on div "[DATE] 19:53" at bounding box center [1038, 272] width 159 height 41
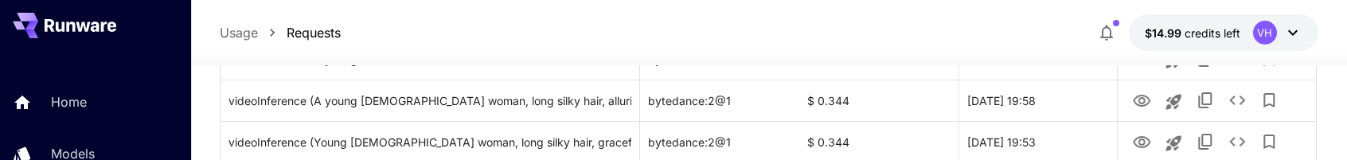
scroll to position [1392, 0]
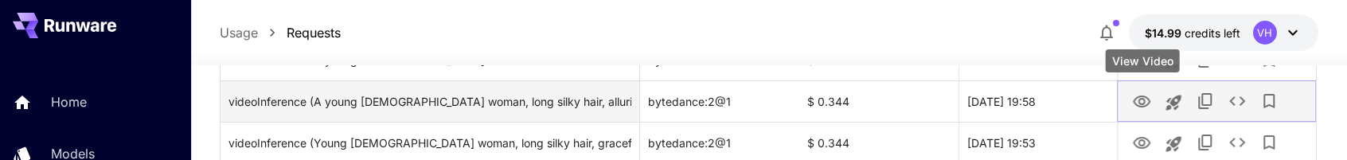
click at [1147, 109] on icon "View Video" at bounding box center [1141, 101] width 19 height 19
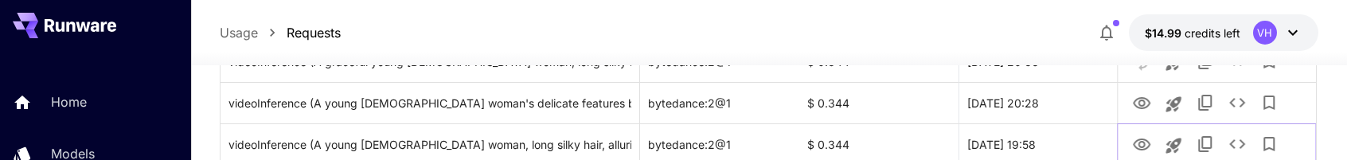
scroll to position [1348, 0]
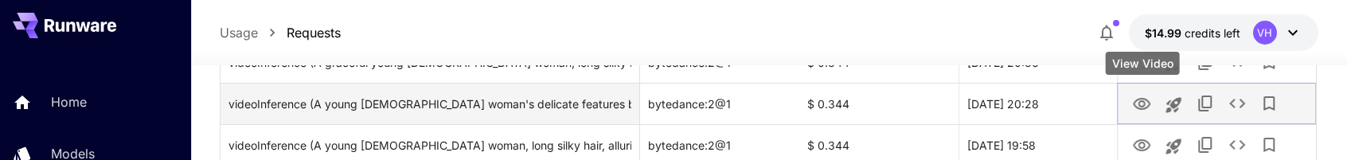
click at [1138, 109] on icon "View Video" at bounding box center [1141, 104] width 19 height 19
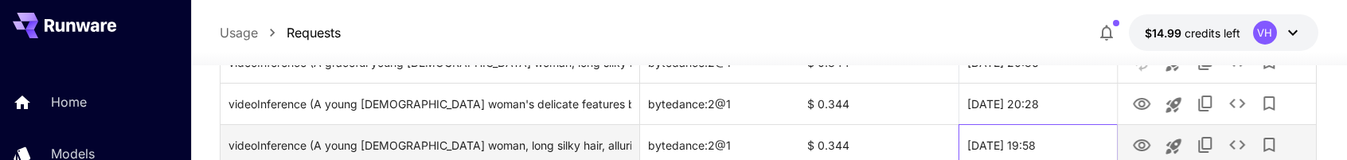
click at [1078, 145] on div "[DATE] 19:58" at bounding box center [1038, 144] width 159 height 41
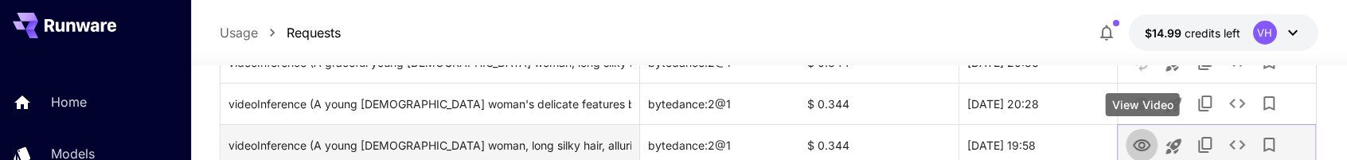
click at [1150, 144] on icon "View Video" at bounding box center [1142, 145] width 18 height 12
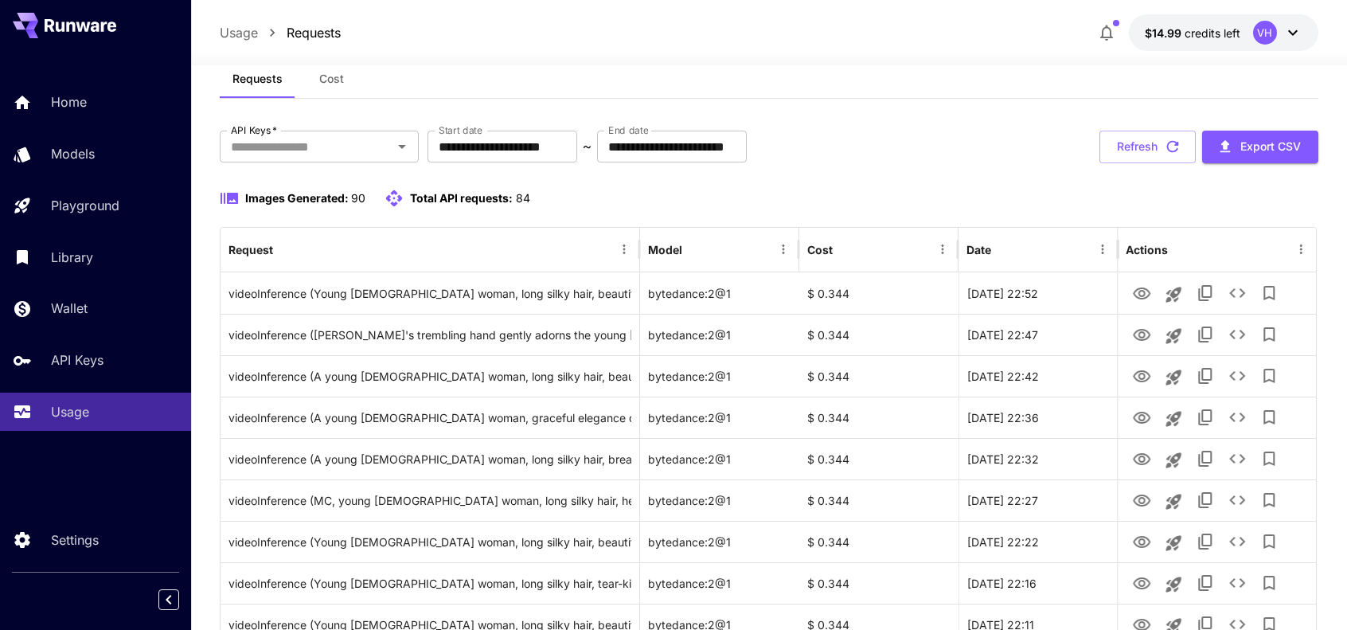
scroll to position [0, 0]
